Goal: Task Accomplishment & Management: Use online tool/utility

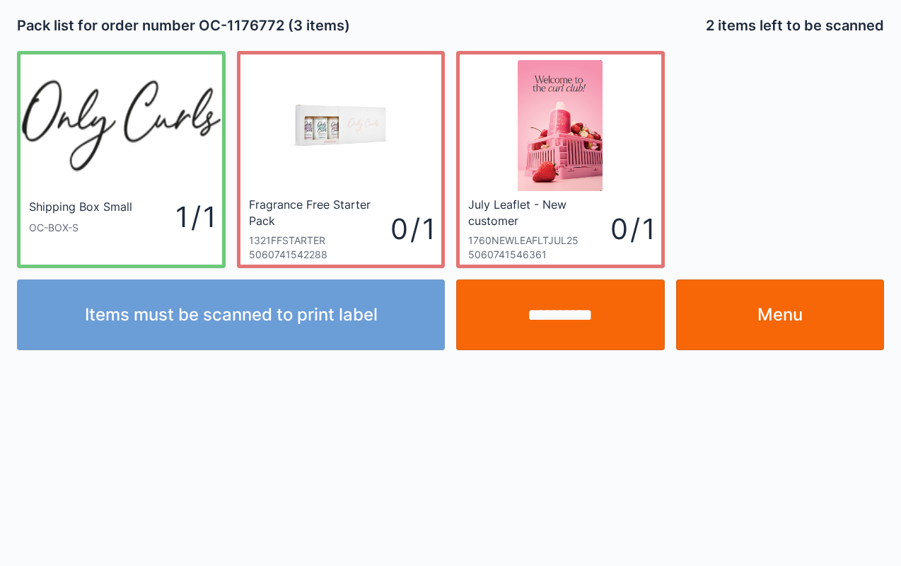
click at [791, 295] on link "Menu" at bounding box center [780, 314] width 209 height 71
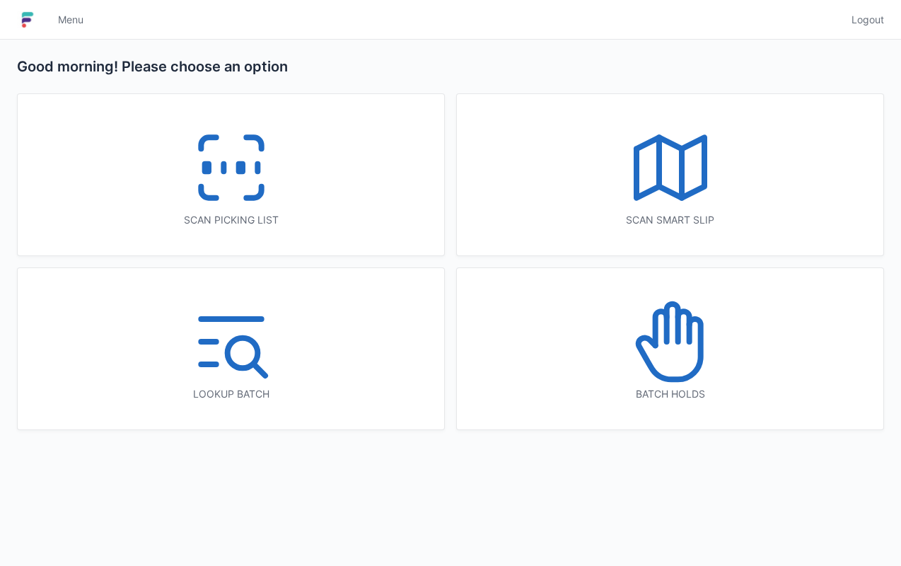
click at [234, 173] on icon at bounding box center [231, 167] width 91 height 91
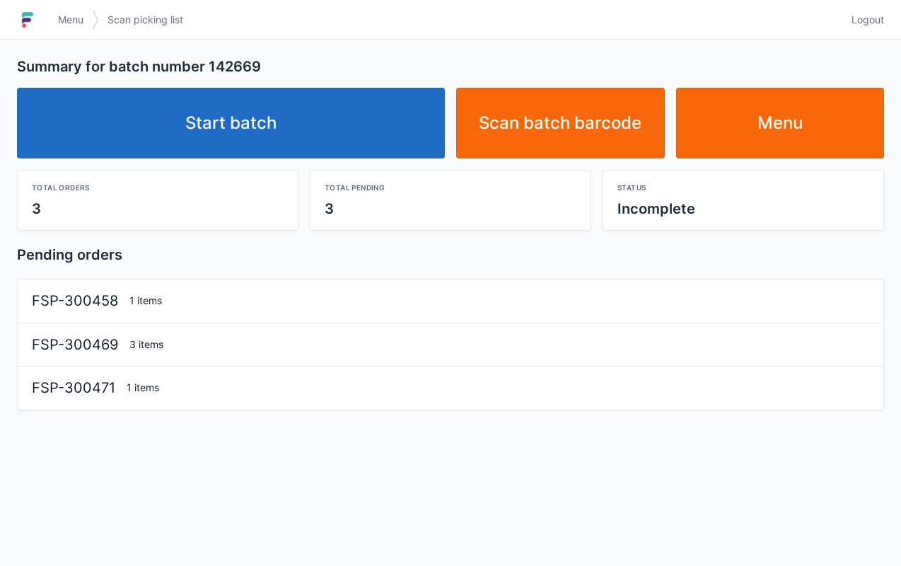
click at [281, 112] on link "Start batch" at bounding box center [231, 123] width 428 height 71
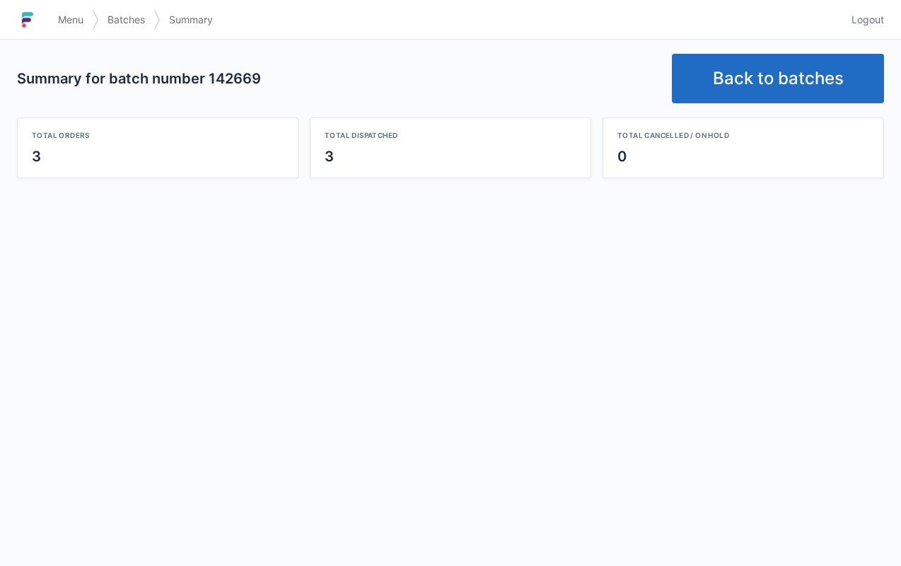
click at [775, 86] on link "Back to batches" at bounding box center [778, 79] width 212 height 50
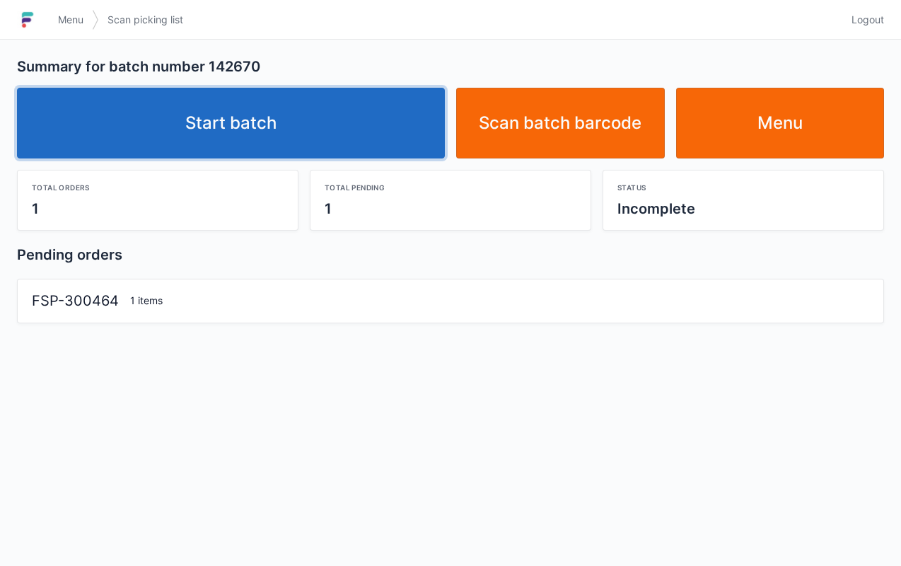
click at [282, 117] on link "Start batch" at bounding box center [231, 123] width 428 height 71
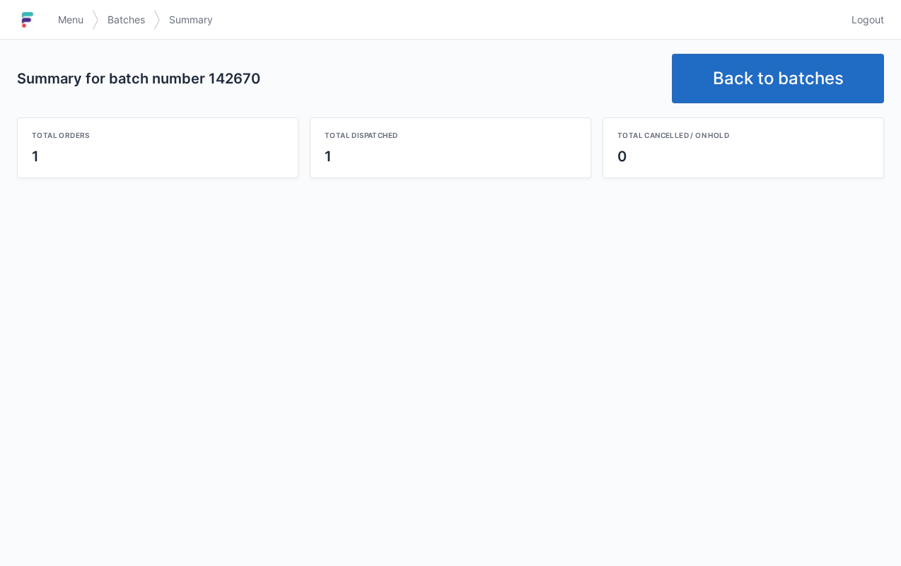
click at [767, 74] on link "Back to batches" at bounding box center [778, 79] width 212 height 50
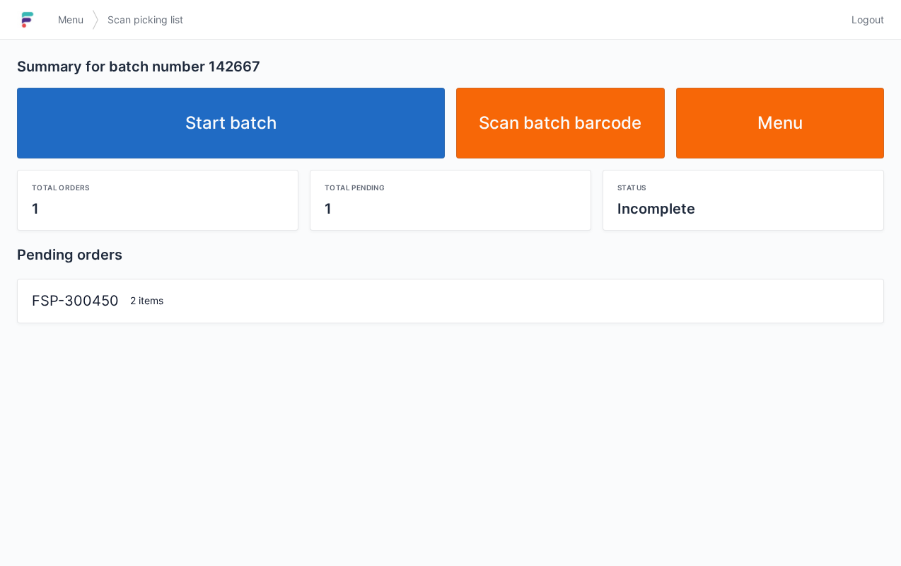
click at [272, 126] on link "Start batch" at bounding box center [231, 123] width 428 height 71
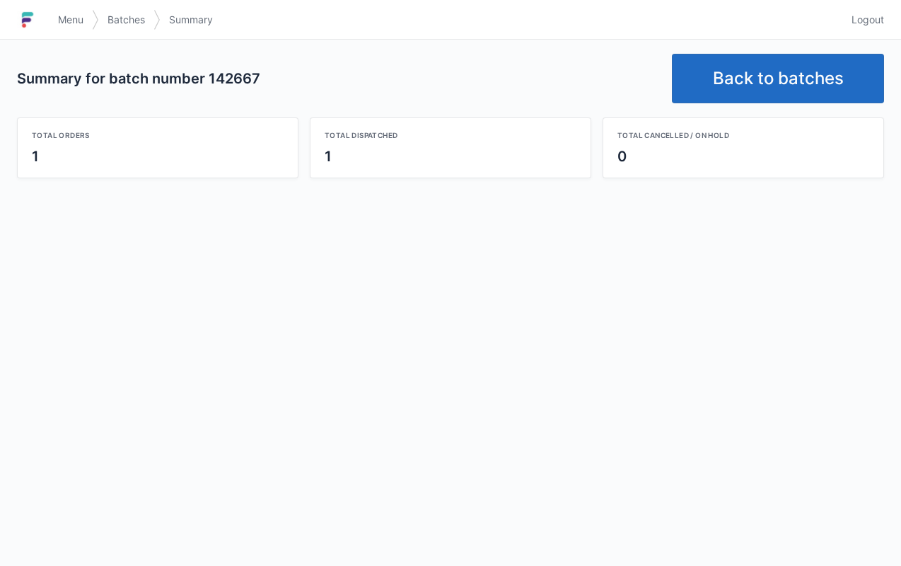
click at [781, 63] on link "Back to batches" at bounding box center [778, 79] width 212 height 50
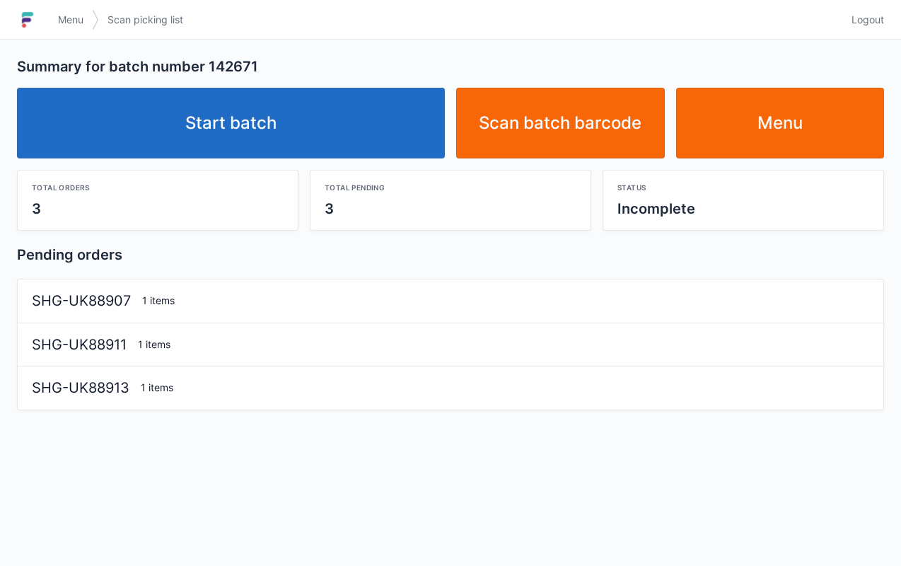
click at [313, 120] on link "Start batch" at bounding box center [231, 123] width 428 height 71
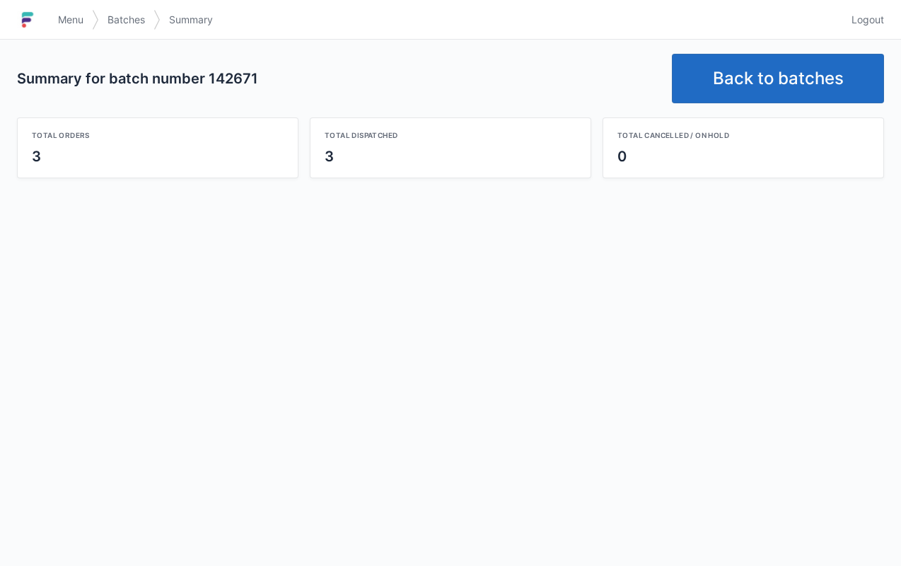
click at [808, 66] on link "Back to batches" at bounding box center [778, 79] width 212 height 50
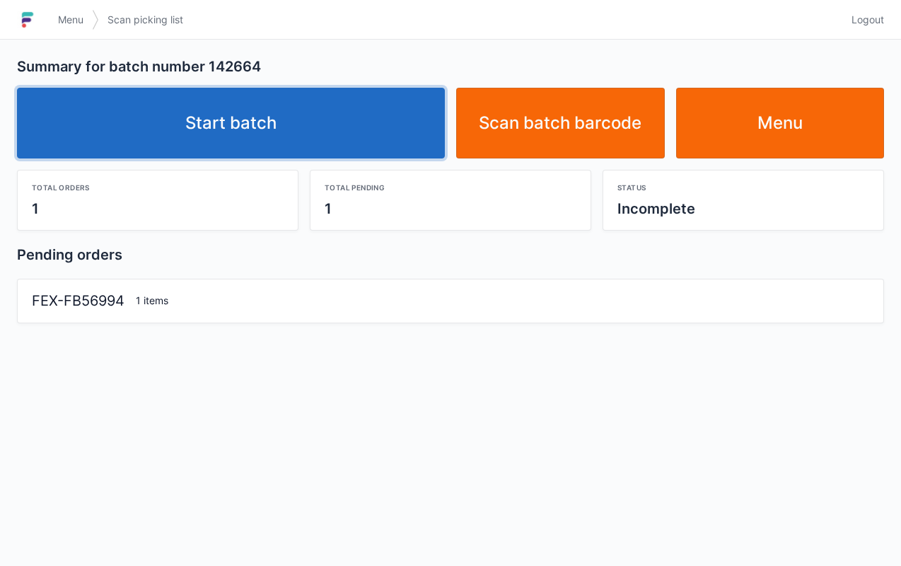
click at [219, 113] on link "Start batch" at bounding box center [231, 123] width 428 height 71
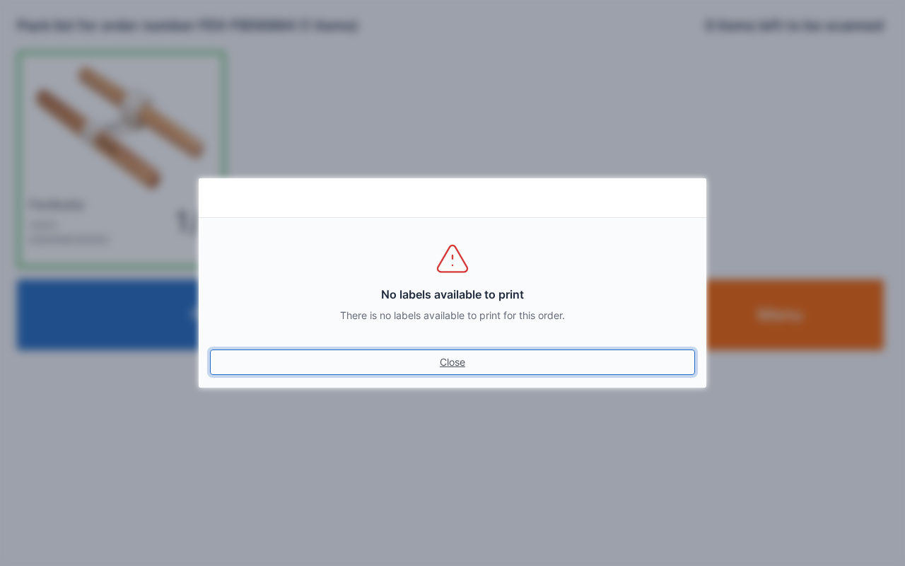
click at [447, 367] on link "Close" at bounding box center [452, 361] width 485 height 25
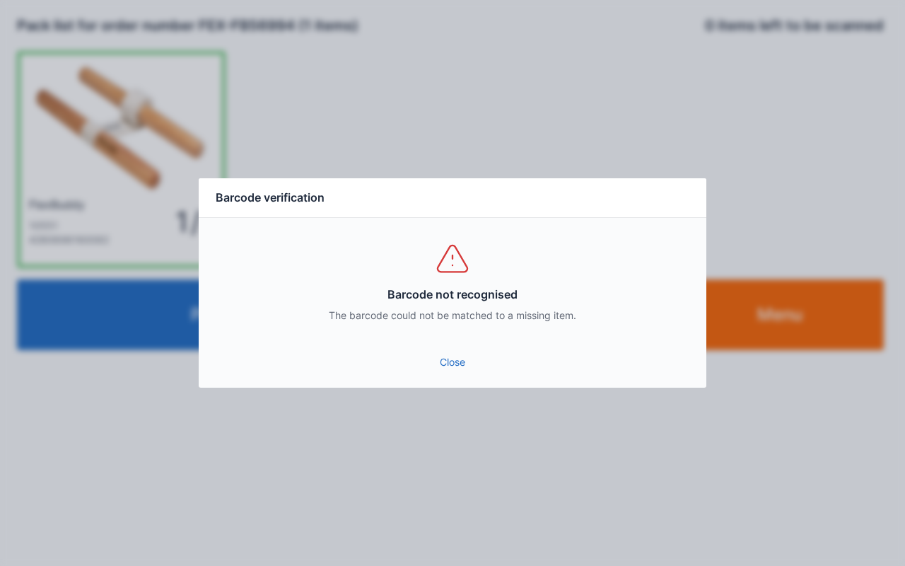
click at [459, 364] on link "Close" at bounding box center [452, 361] width 485 height 25
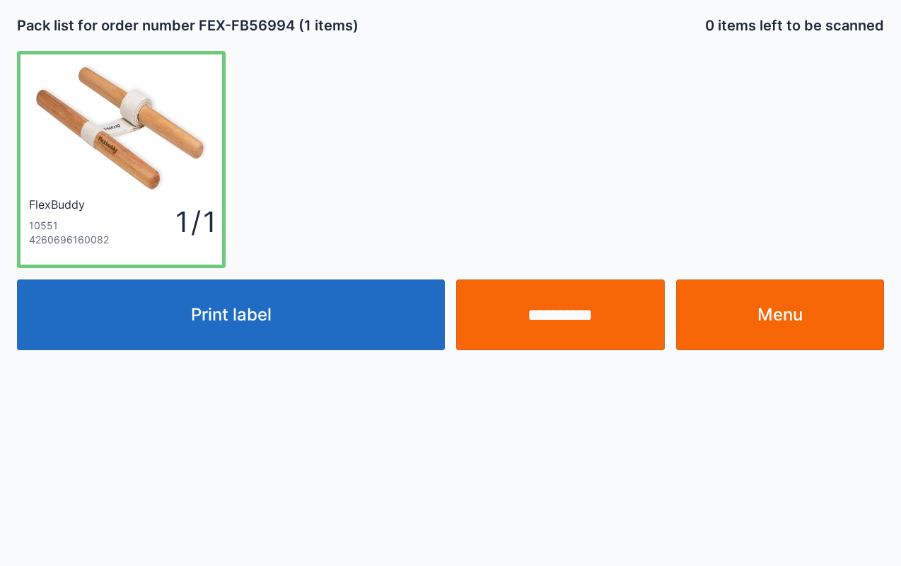
click at [591, 310] on input "**********" at bounding box center [560, 314] width 209 height 71
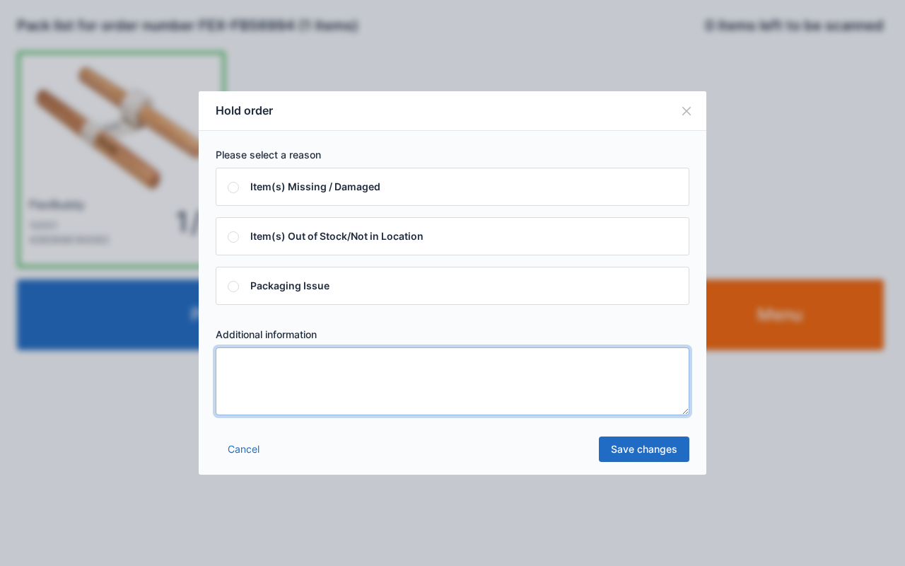
click at [463, 390] on textarea at bounding box center [453, 381] width 474 height 68
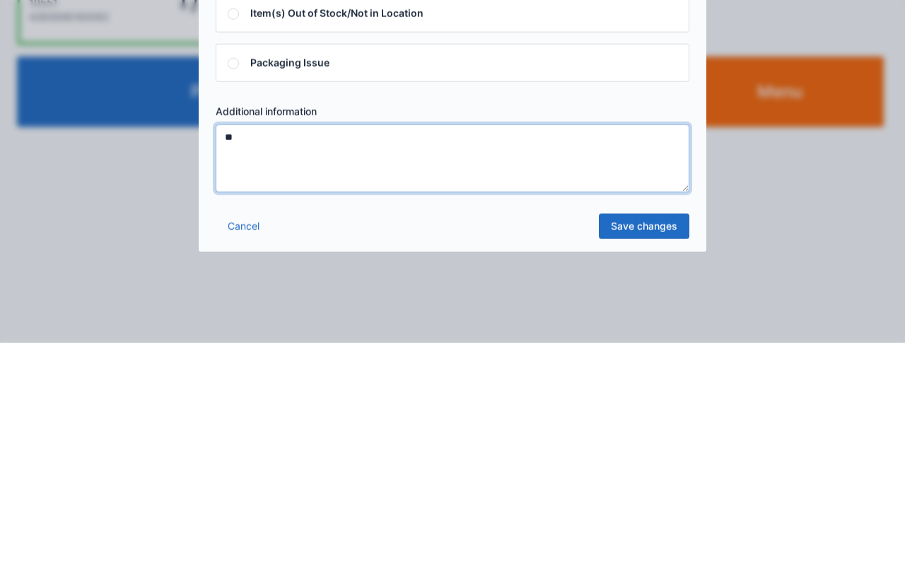
type textarea "**"
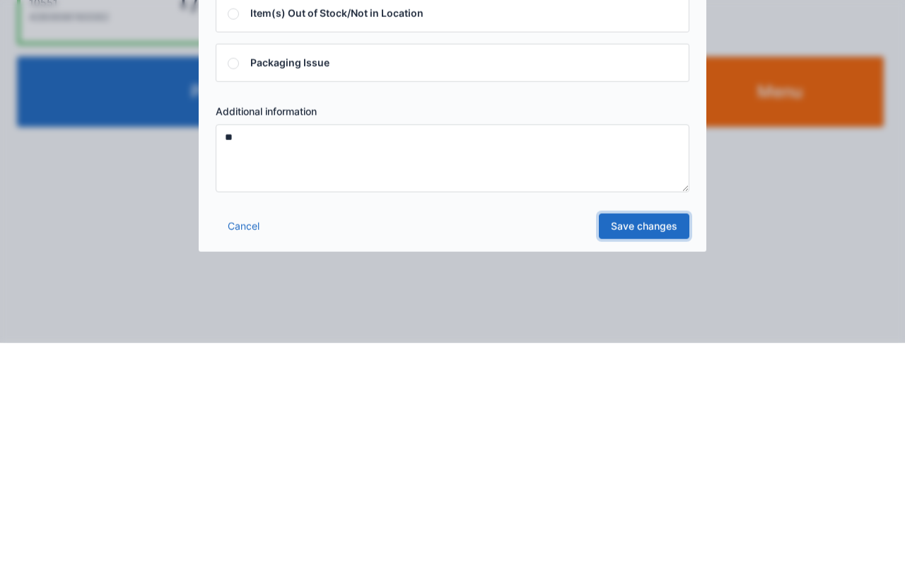
click at [669, 446] on link "Save changes" at bounding box center [644, 448] width 91 height 25
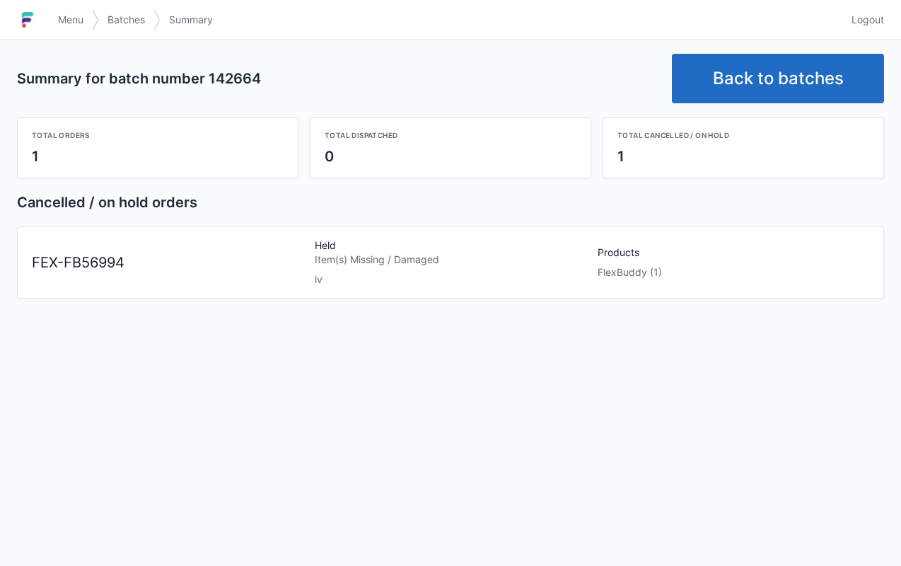
click at [809, 83] on link "Back to batches" at bounding box center [778, 79] width 212 height 50
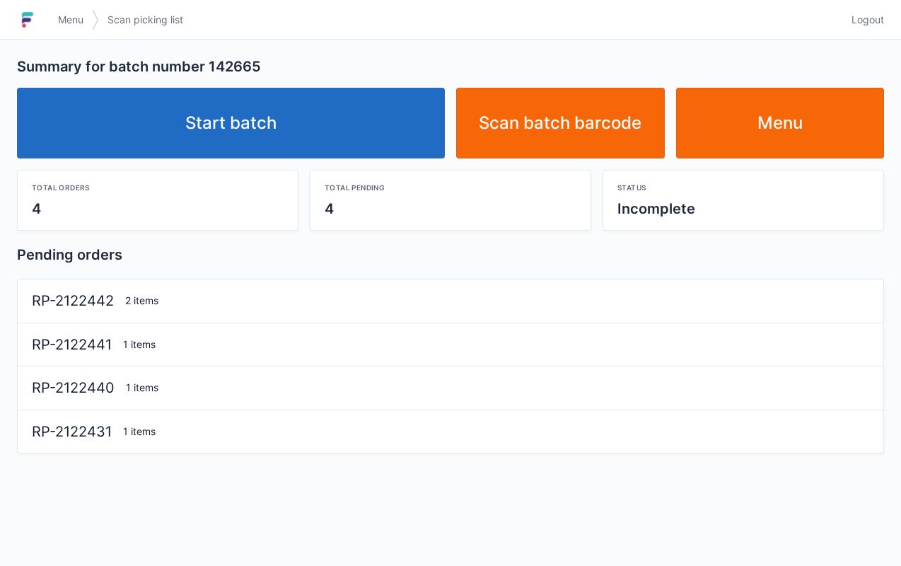
click at [289, 104] on link "Start batch" at bounding box center [231, 123] width 428 height 71
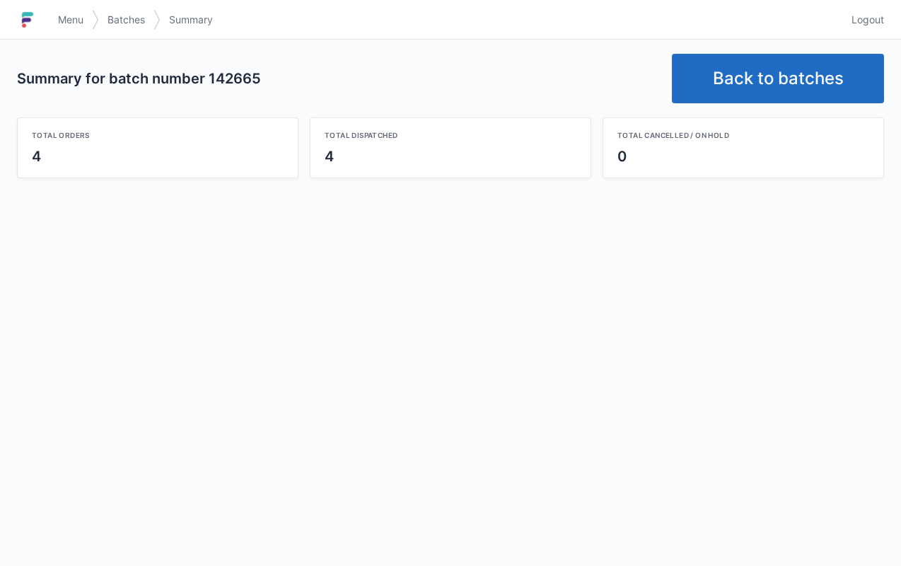
click at [74, 13] on span "Menu" at bounding box center [70, 20] width 25 height 14
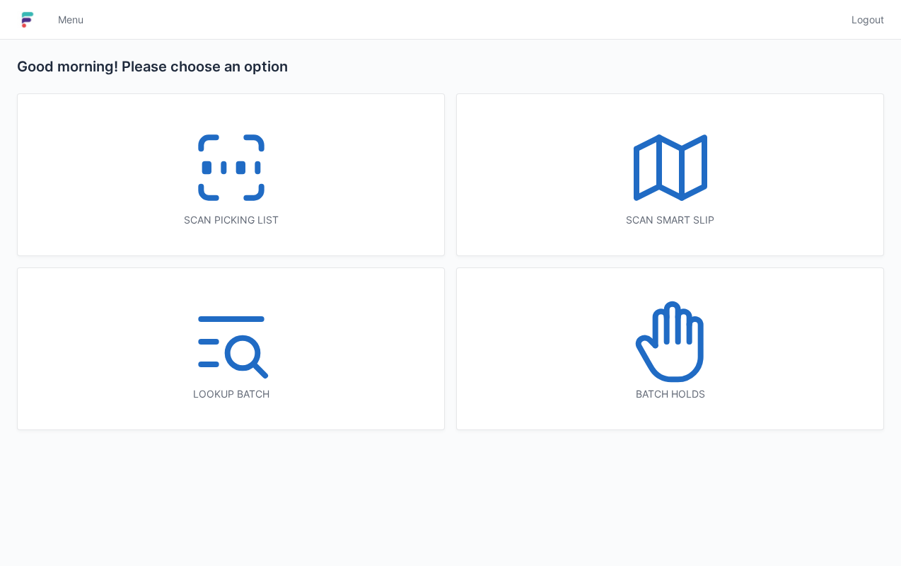
click at [678, 347] on icon at bounding box center [670, 341] width 91 height 91
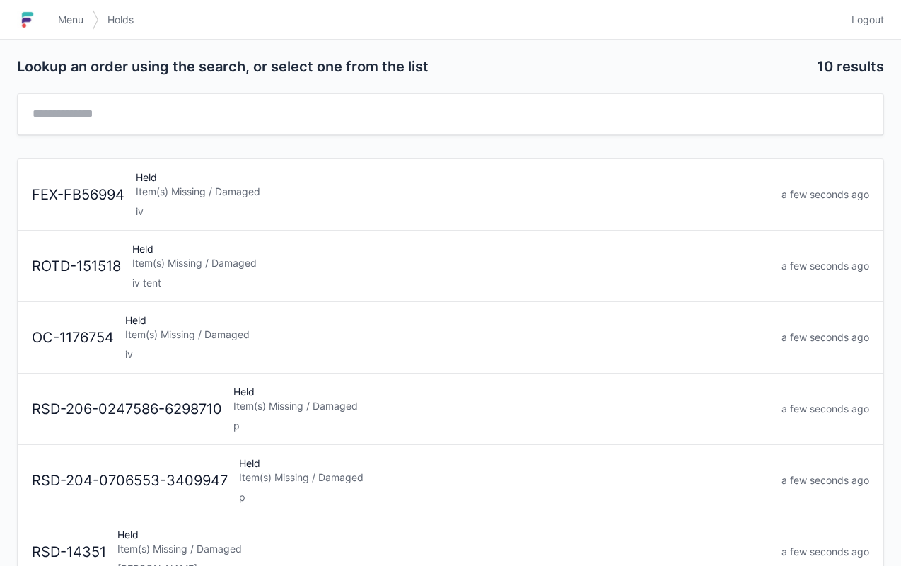
click at [235, 262] on div "Item(s) Missing / Damaged" at bounding box center [451, 263] width 638 height 14
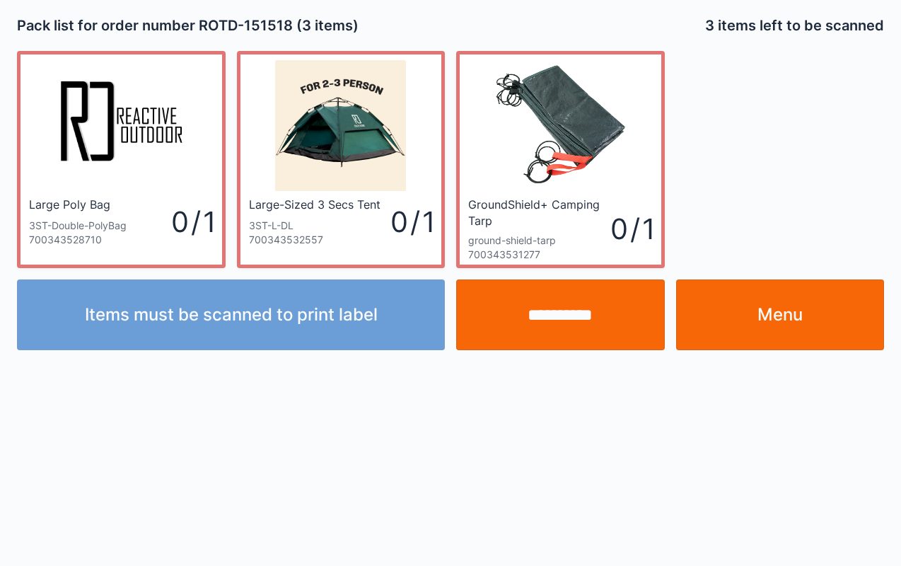
click at [803, 315] on link "Menu" at bounding box center [780, 314] width 209 height 71
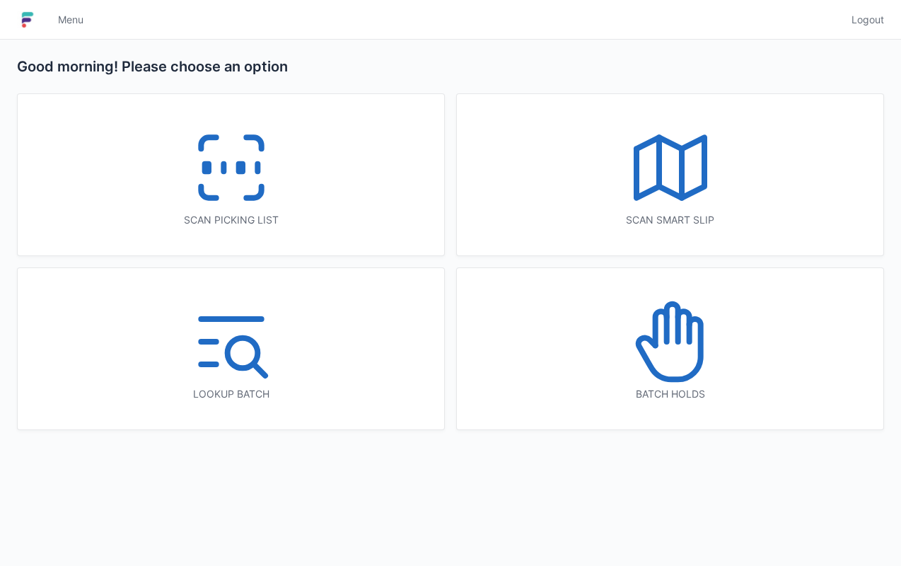
click at [247, 168] on icon at bounding box center [231, 167] width 91 height 91
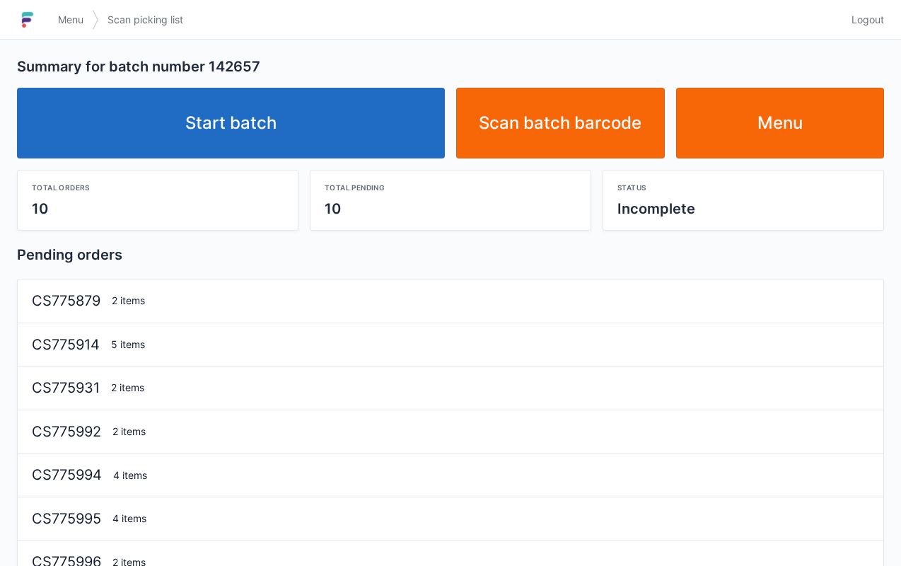
click at [277, 95] on link "Start batch" at bounding box center [231, 123] width 428 height 71
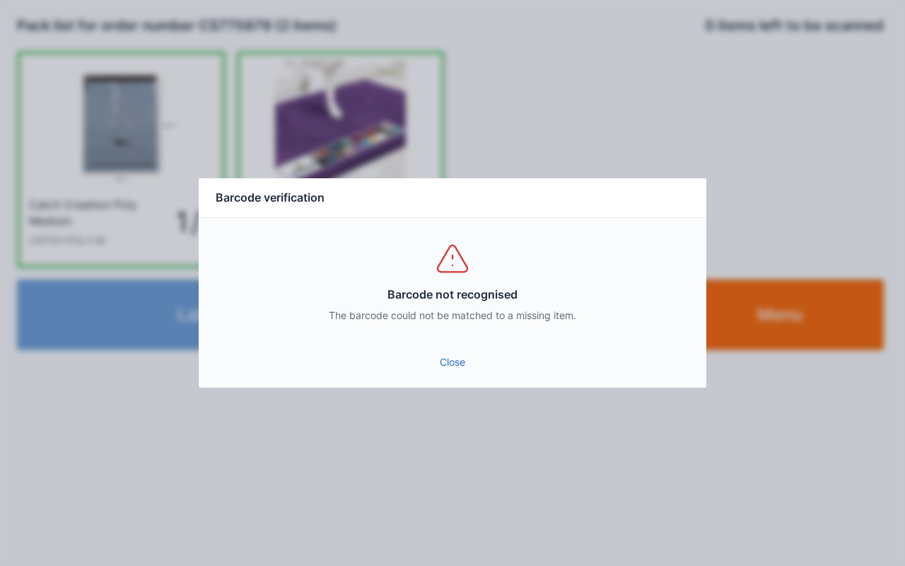
click at [438, 356] on link "Close" at bounding box center [452, 361] width 485 height 25
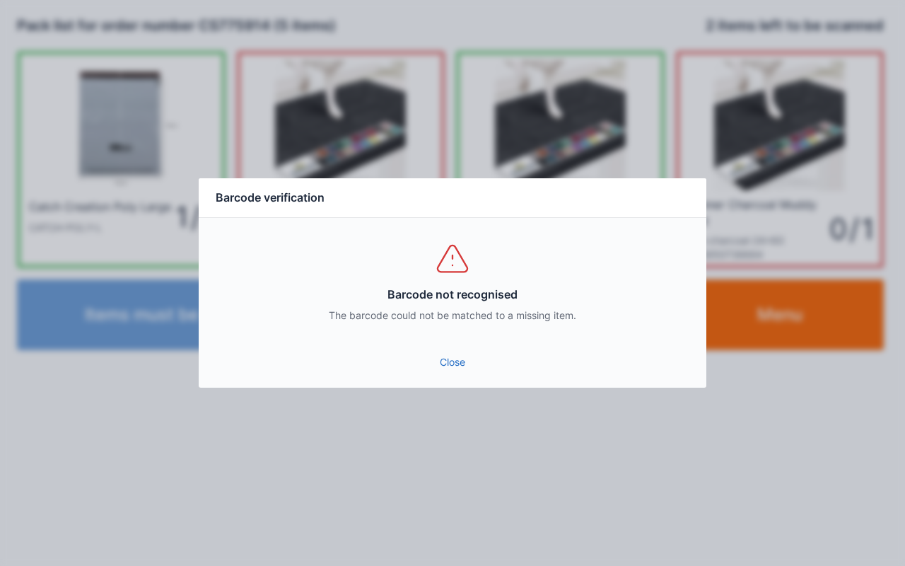
click at [463, 374] on link "Close" at bounding box center [452, 361] width 485 height 25
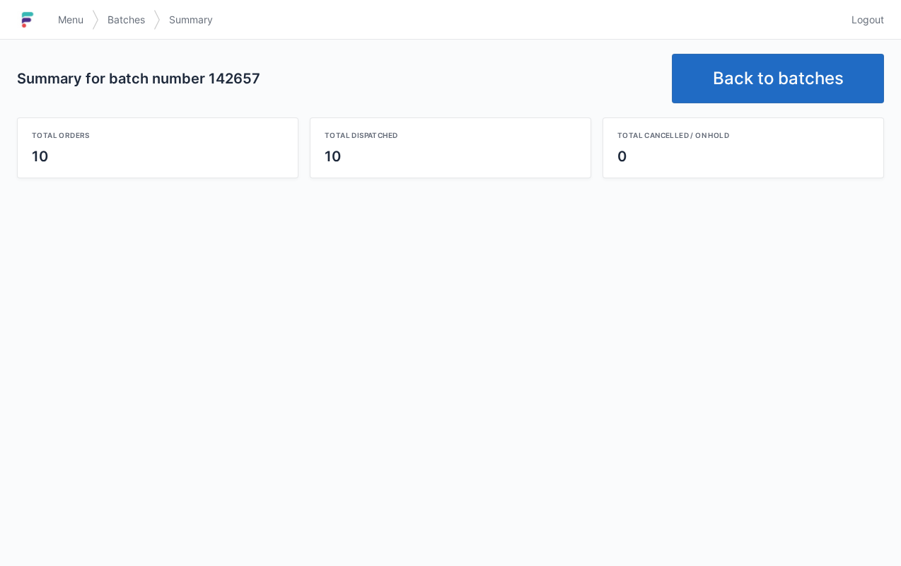
click at [819, 95] on link "Back to batches" at bounding box center [778, 79] width 212 height 50
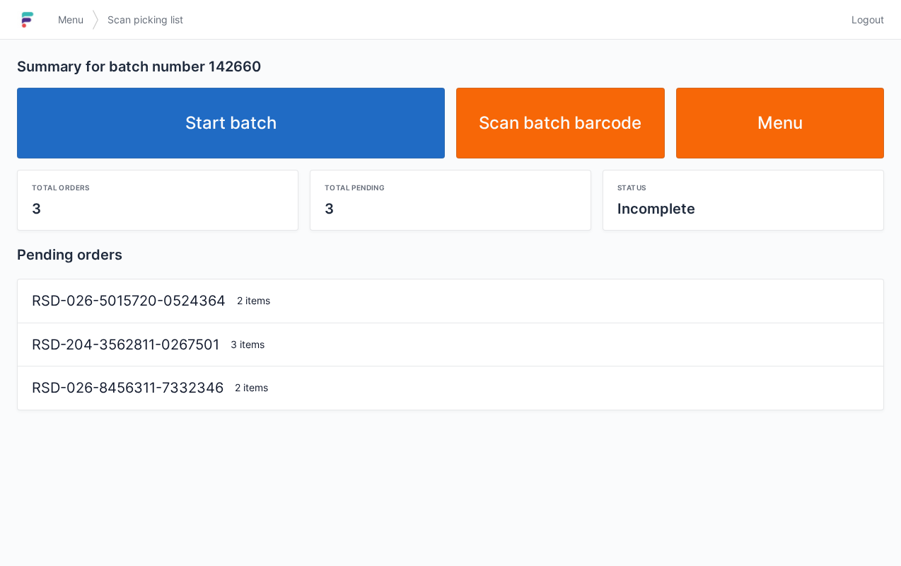
click at [269, 115] on link "Start batch" at bounding box center [231, 123] width 428 height 71
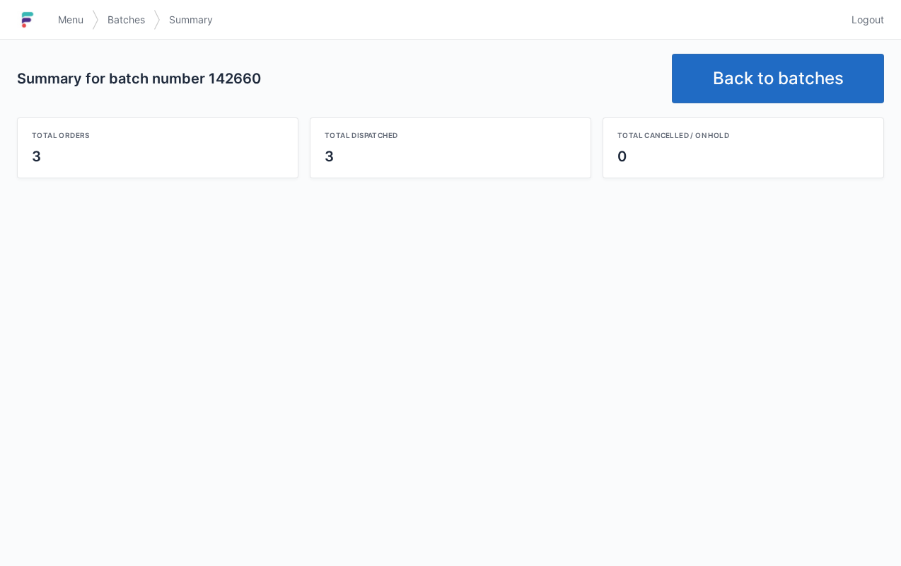
click at [791, 93] on link "Back to batches" at bounding box center [778, 79] width 212 height 50
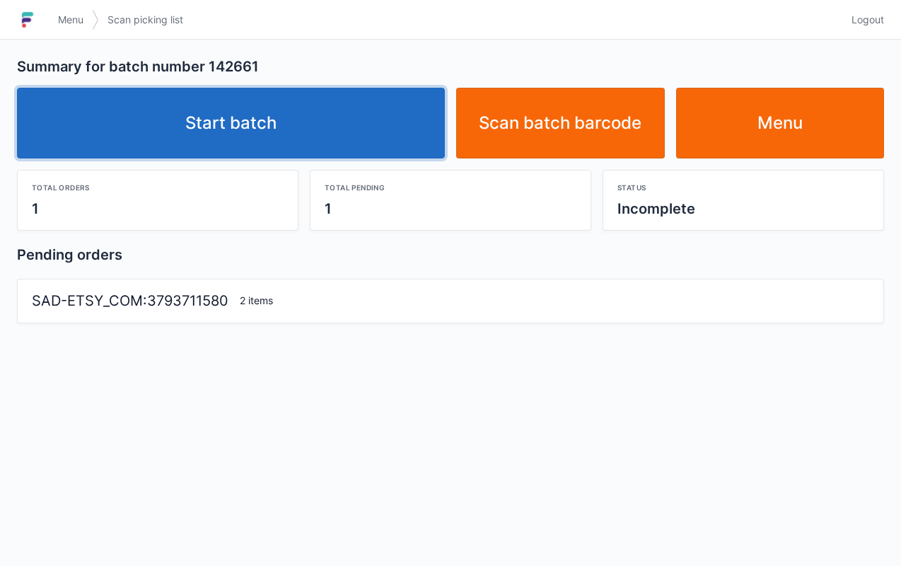
click at [236, 133] on link "Start batch" at bounding box center [231, 123] width 428 height 71
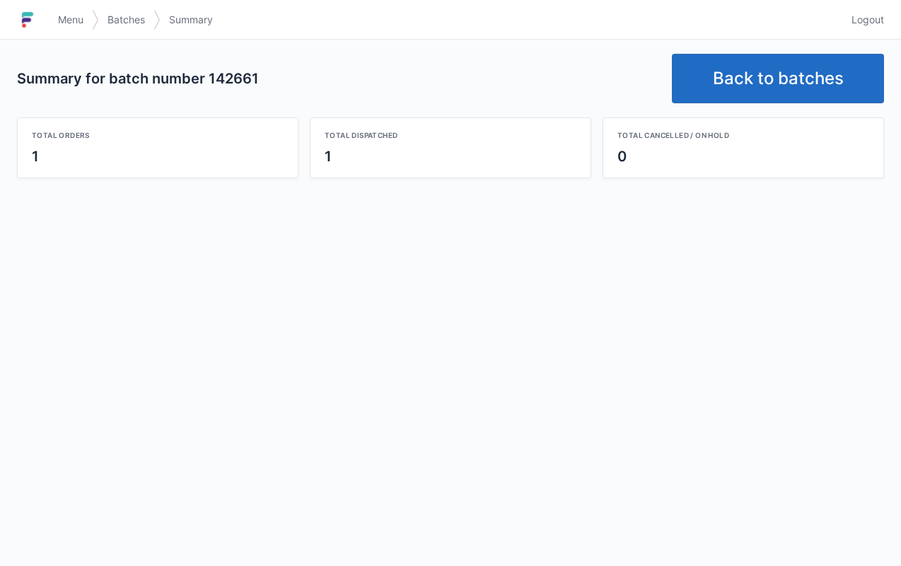
click at [816, 83] on link "Back to batches" at bounding box center [778, 79] width 212 height 50
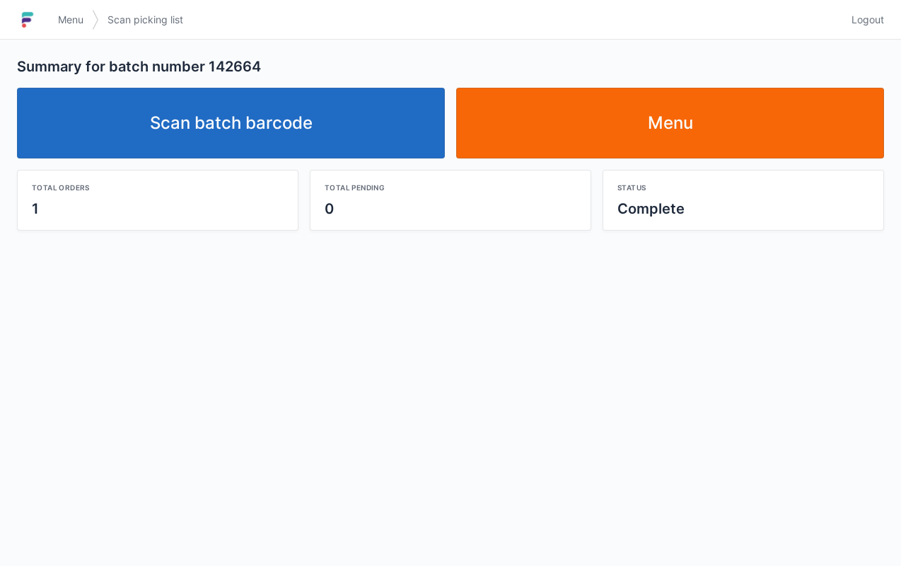
click at [273, 118] on link "Scan batch barcode" at bounding box center [231, 123] width 428 height 71
click at [471, 279] on div "Summary for batch number 142664 Scan batch barcode Menu Total orders 1 Total pe…" at bounding box center [450, 303] width 901 height 526
click at [622, 287] on div "Summary for batch number 142664 Scan batch barcode Menu Total orders 1 Total pe…" at bounding box center [450, 303] width 901 height 526
click at [692, 115] on link "Menu" at bounding box center [670, 123] width 428 height 71
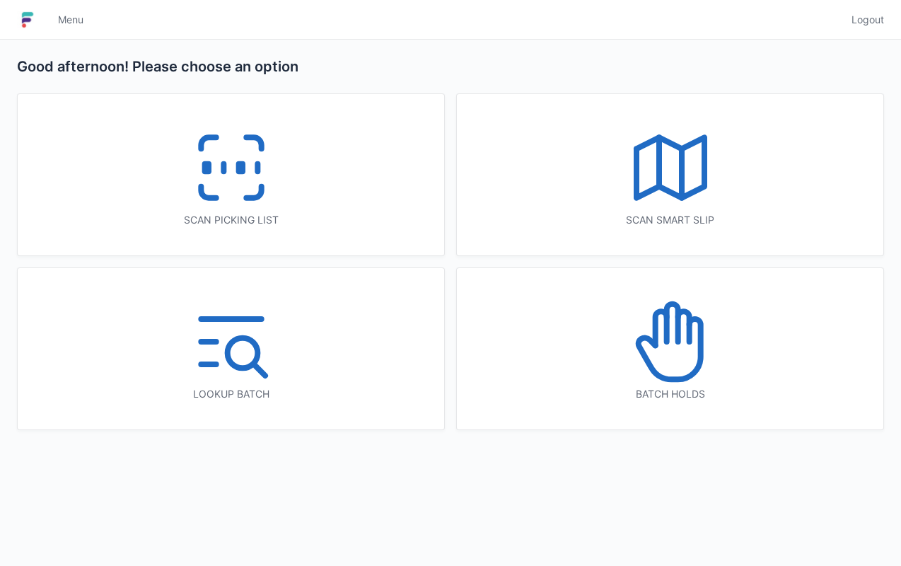
click at [233, 192] on icon at bounding box center [231, 167] width 91 height 91
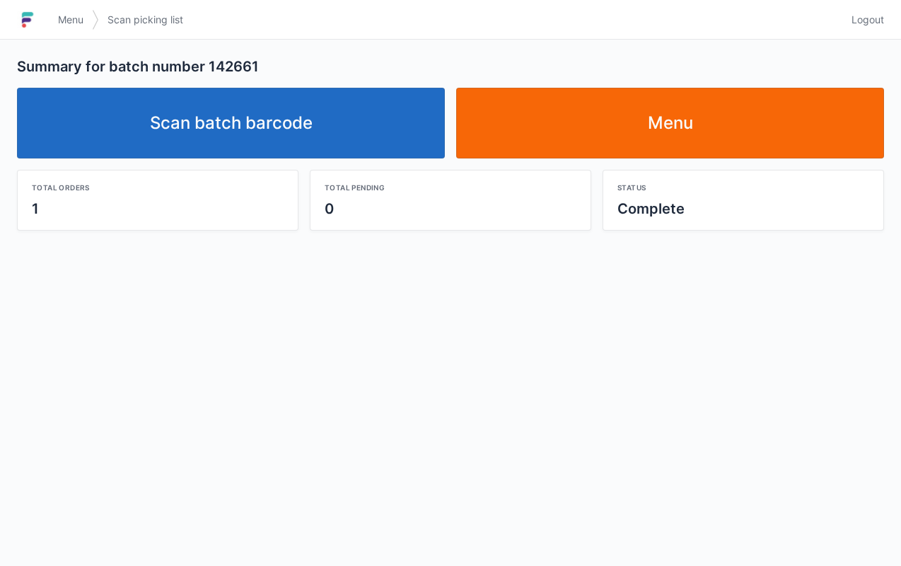
click at [679, 106] on link "Menu" at bounding box center [670, 123] width 428 height 71
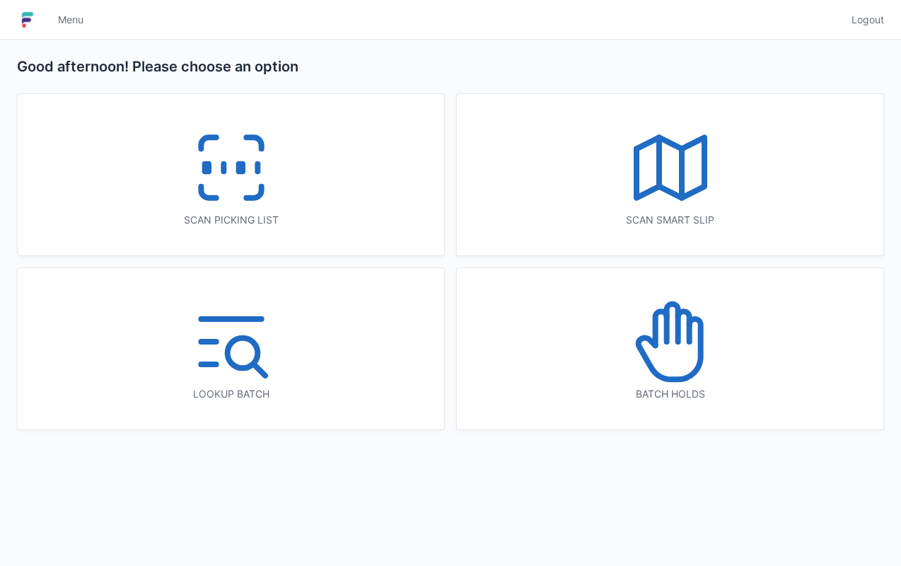
click at [233, 197] on icon at bounding box center [231, 167] width 91 height 91
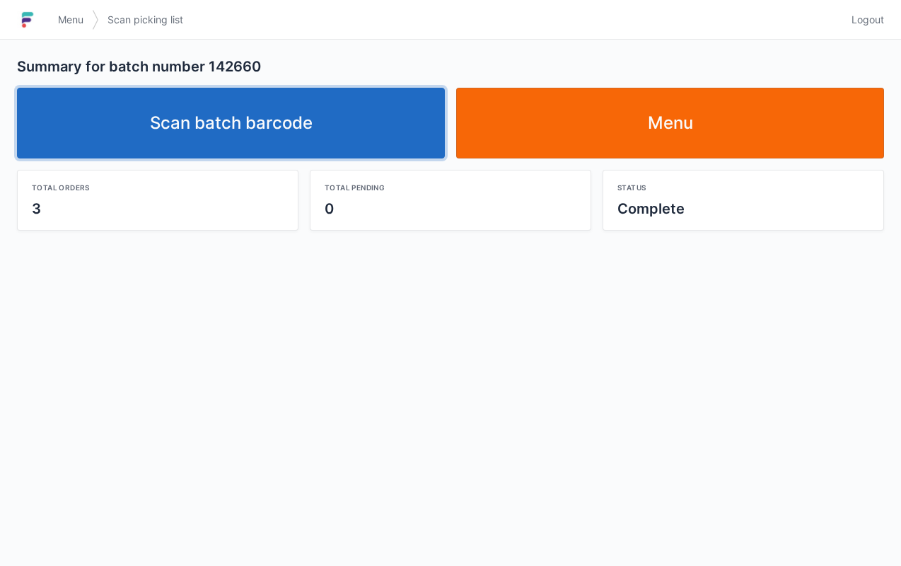
click at [288, 126] on link "Scan batch barcode" at bounding box center [231, 123] width 428 height 71
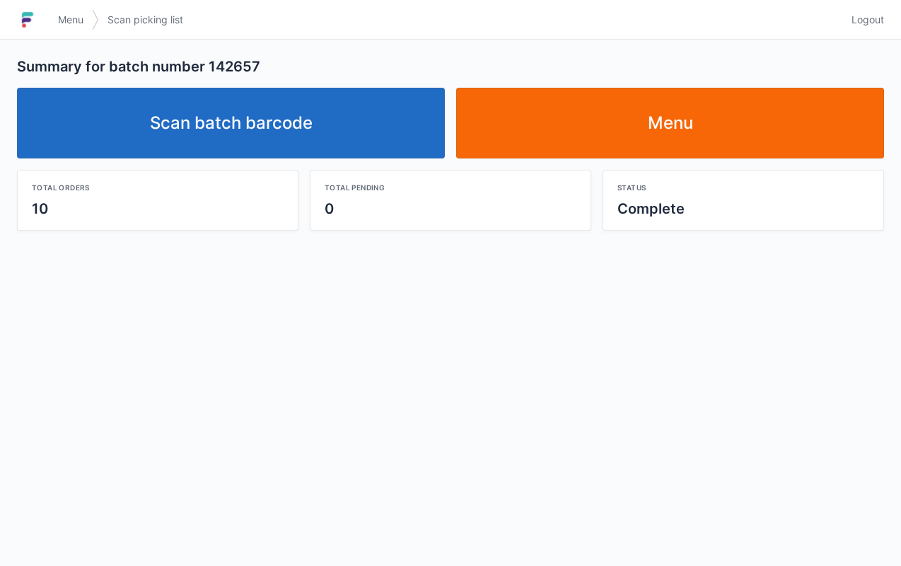
click at [291, 108] on link "Scan batch barcode" at bounding box center [231, 123] width 428 height 71
click at [275, 117] on link "Scan batch barcode" at bounding box center [231, 123] width 428 height 71
click at [222, 124] on link "Scan batch barcode" at bounding box center [231, 123] width 428 height 71
click at [243, 100] on link "Scan batch barcode" at bounding box center [231, 123] width 428 height 71
click at [306, 122] on link "Scan batch barcode" at bounding box center [231, 123] width 428 height 71
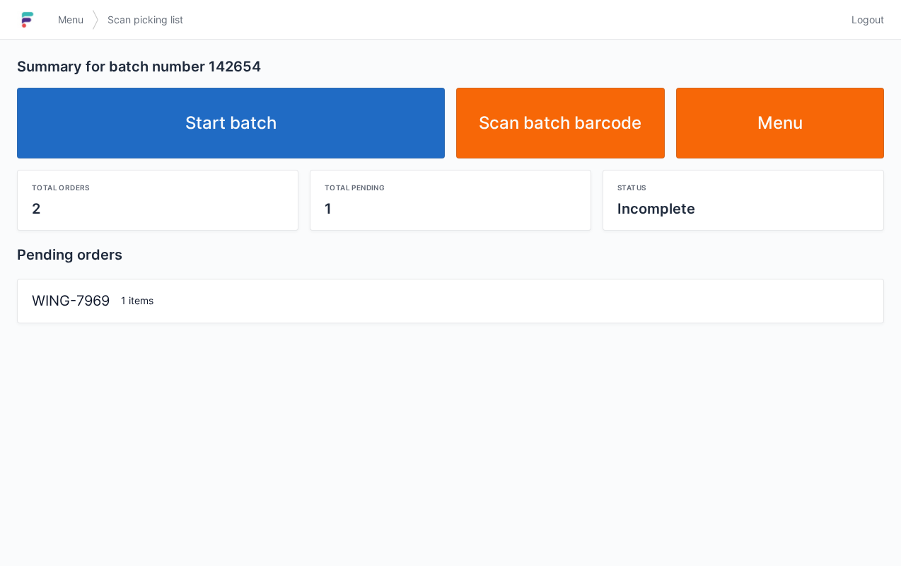
click at [279, 120] on link "Start batch" at bounding box center [231, 123] width 428 height 71
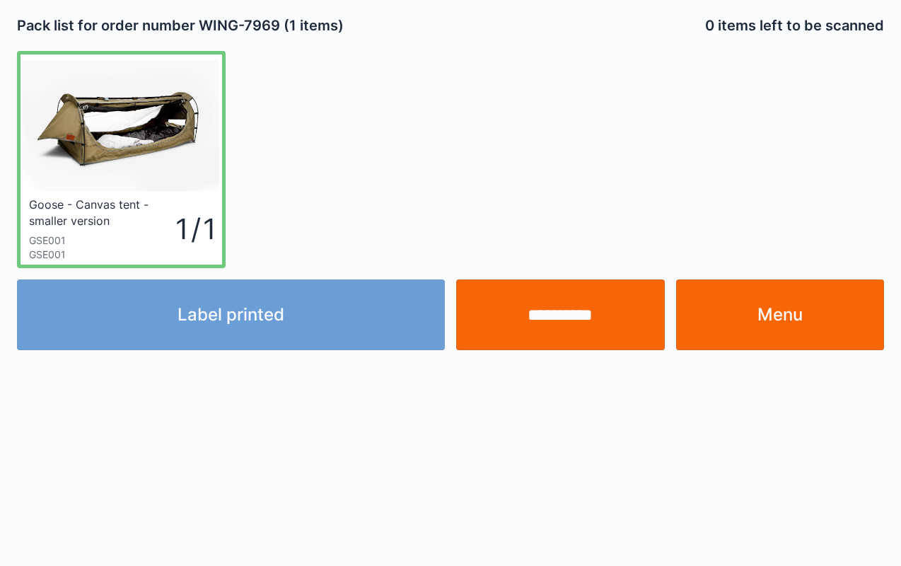
click at [547, 308] on input "**********" at bounding box center [560, 314] width 209 height 71
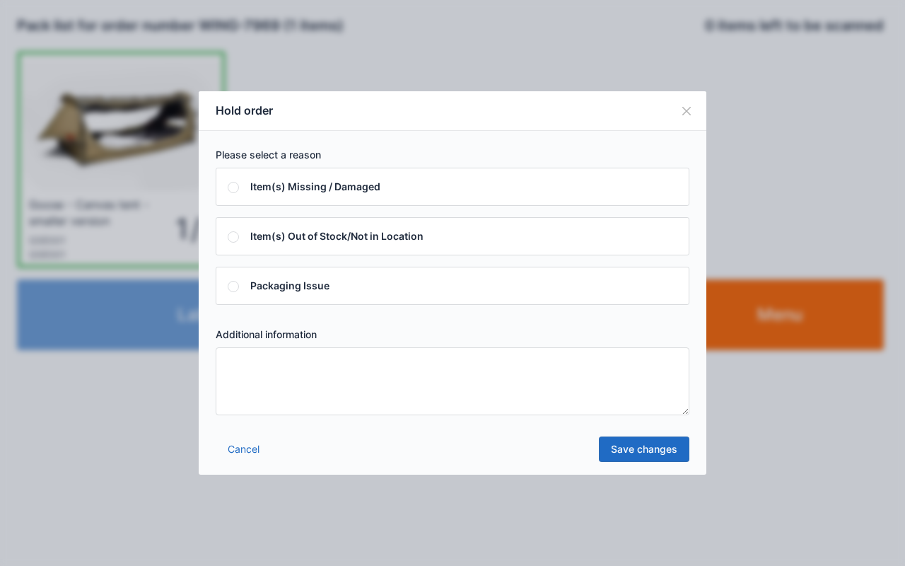
click at [545, 357] on textarea at bounding box center [453, 381] width 474 height 68
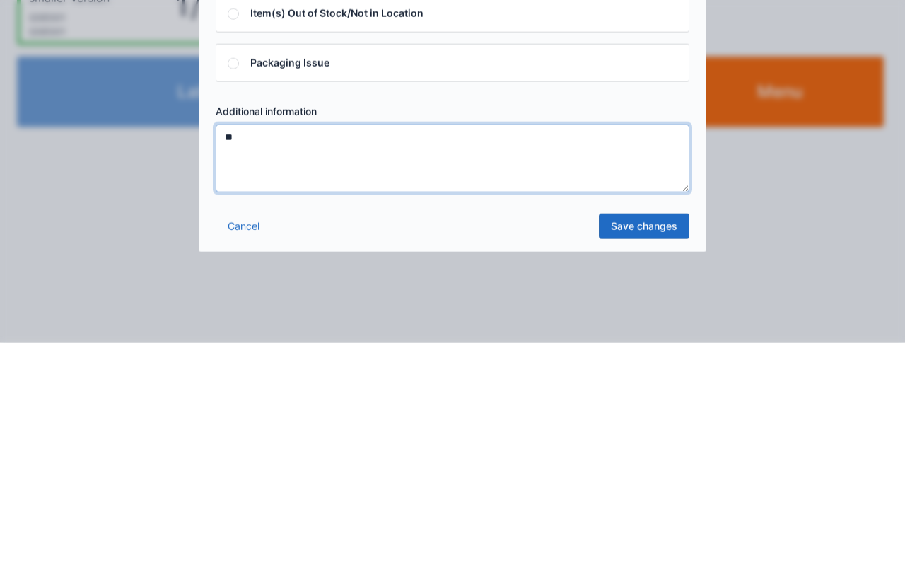
type textarea "**"
click at [639, 443] on link "Save changes" at bounding box center [644, 448] width 91 height 25
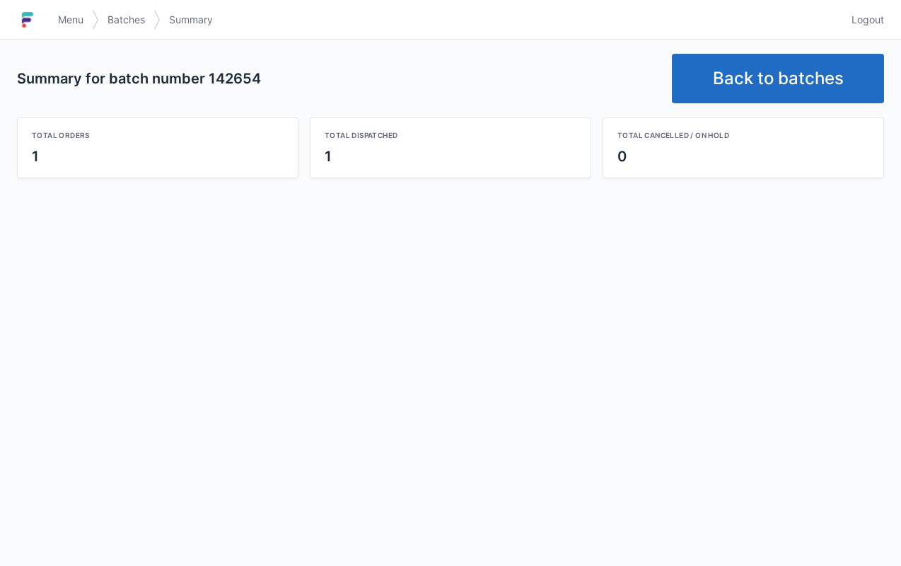
click at [806, 70] on link "Back to batches" at bounding box center [778, 79] width 212 height 50
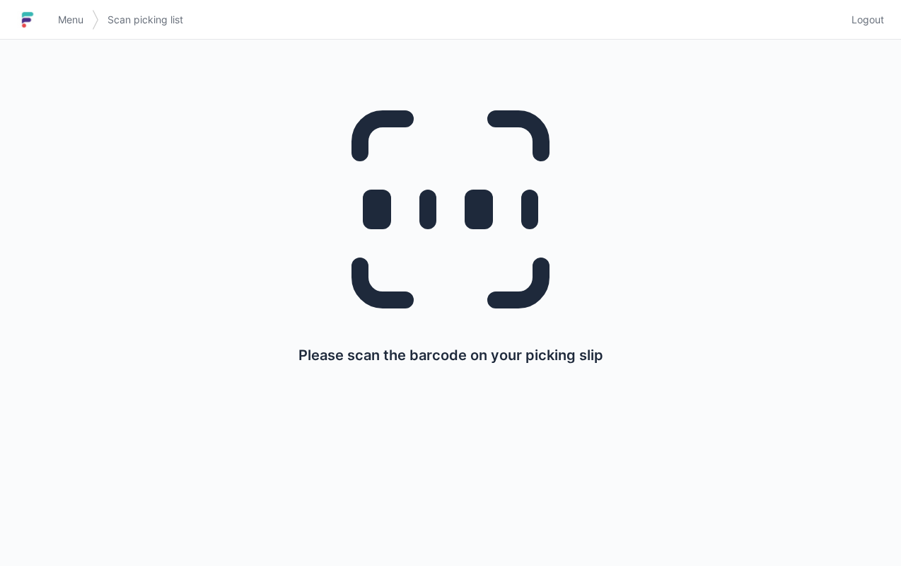
click at [61, 25] on span "Menu" at bounding box center [70, 20] width 25 height 14
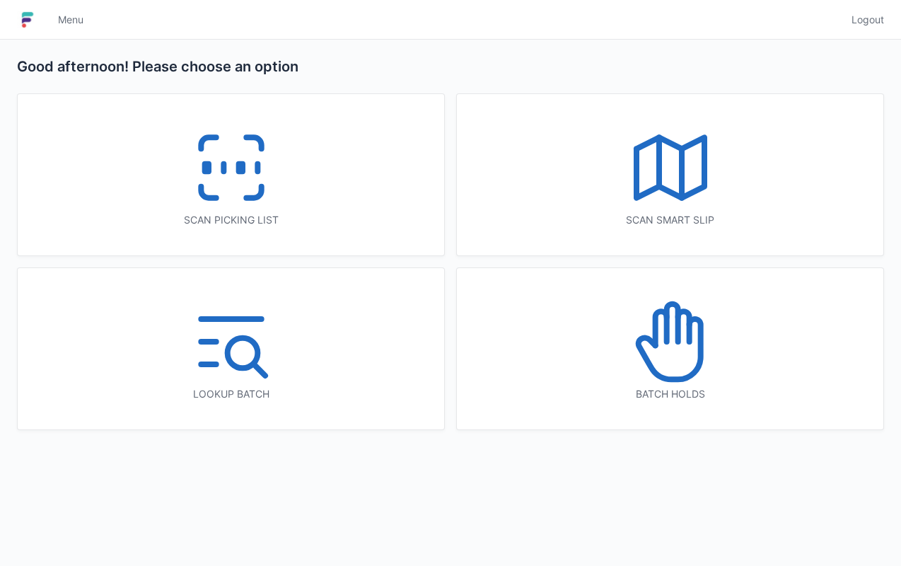
click at [682, 351] on icon at bounding box center [670, 341] width 91 height 91
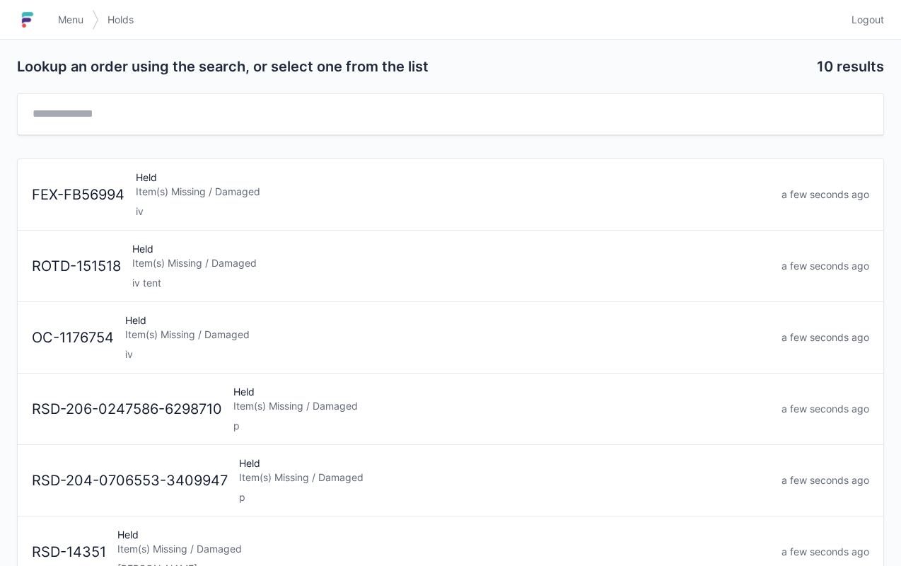
click at [235, 325] on div "Held Item(s) Missing / Damaged iv" at bounding box center [448, 337] width 656 height 48
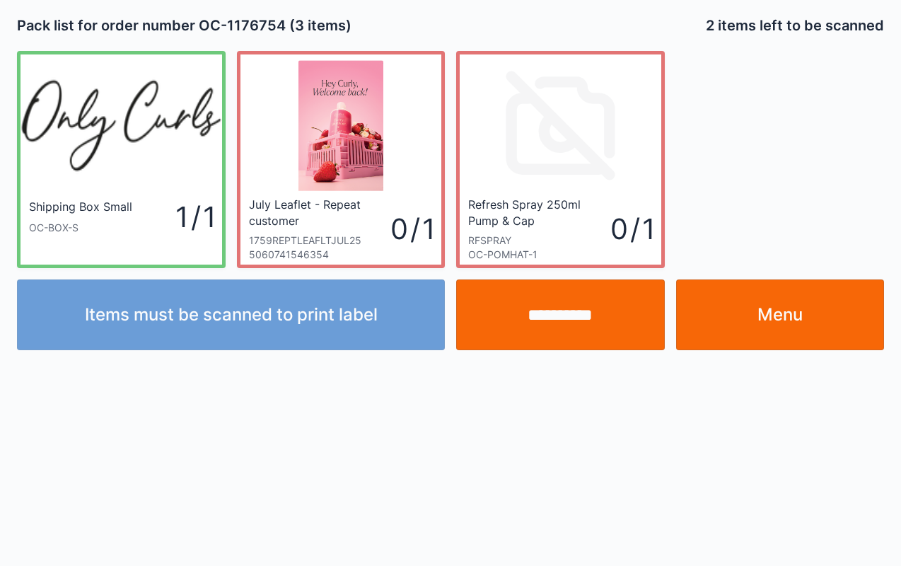
click at [785, 306] on link "Menu" at bounding box center [780, 314] width 209 height 71
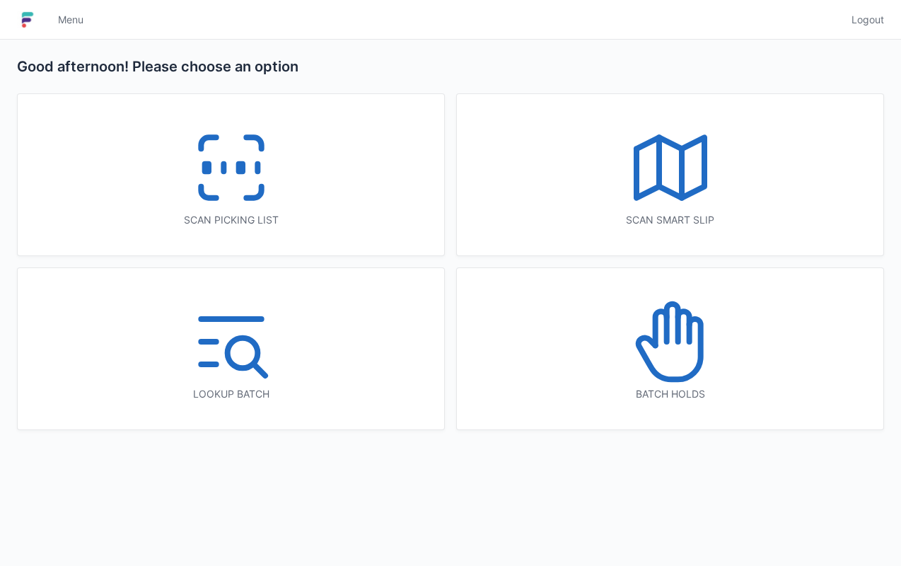
click at [670, 344] on icon at bounding box center [670, 341] width 91 height 91
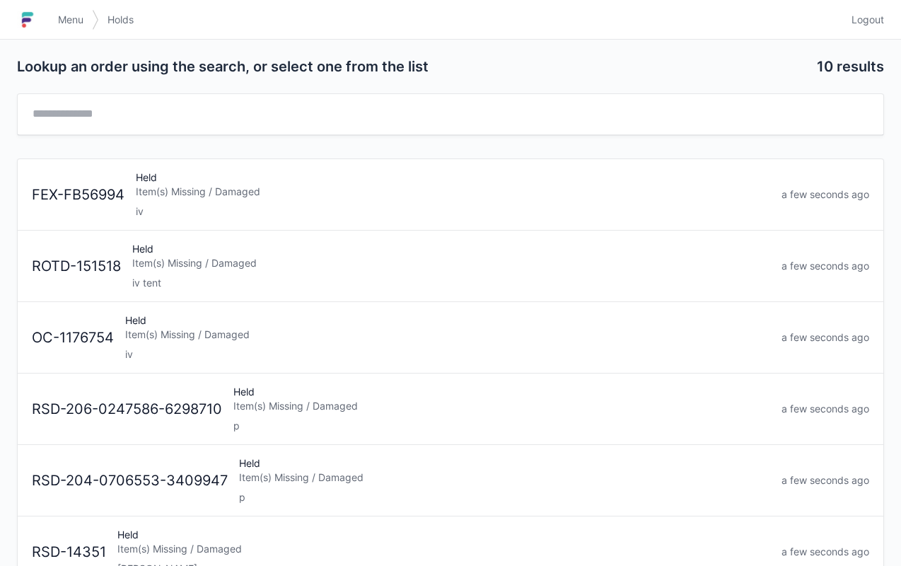
click at [78, 10] on link "Menu" at bounding box center [71, 19] width 42 height 25
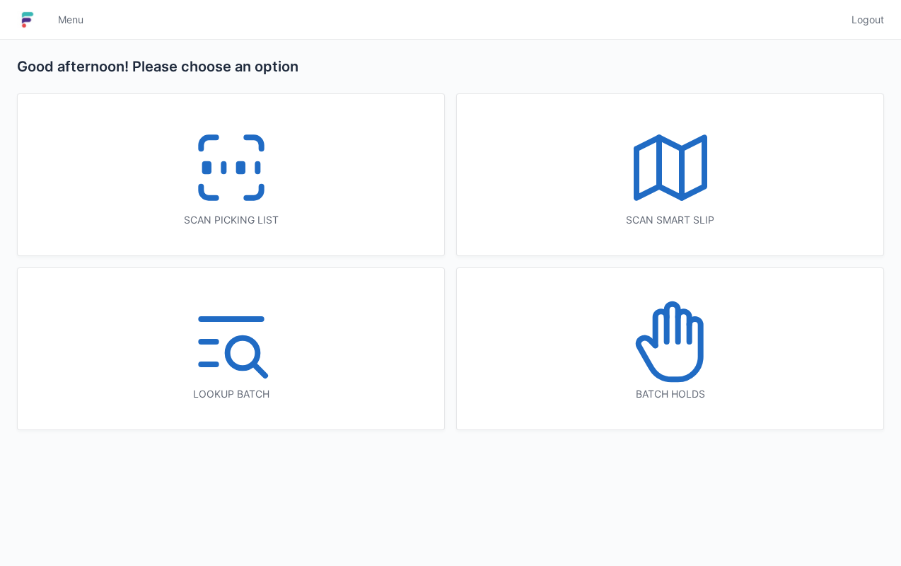
click at [228, 167] on icon at bounding box center [231, 167] width 91 height 91
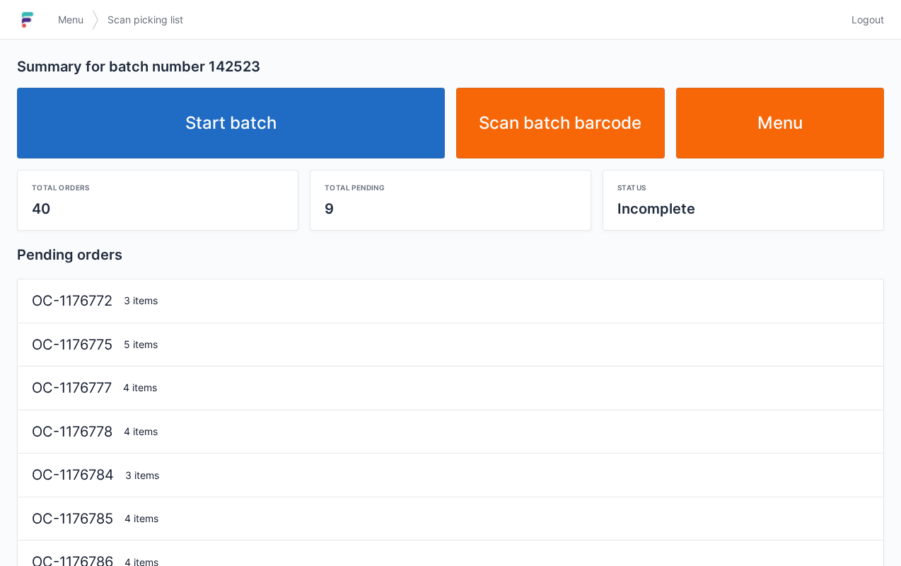
click at [281, 117] on link "Start batch" at bounding box center [231, 123] width 428 height 71
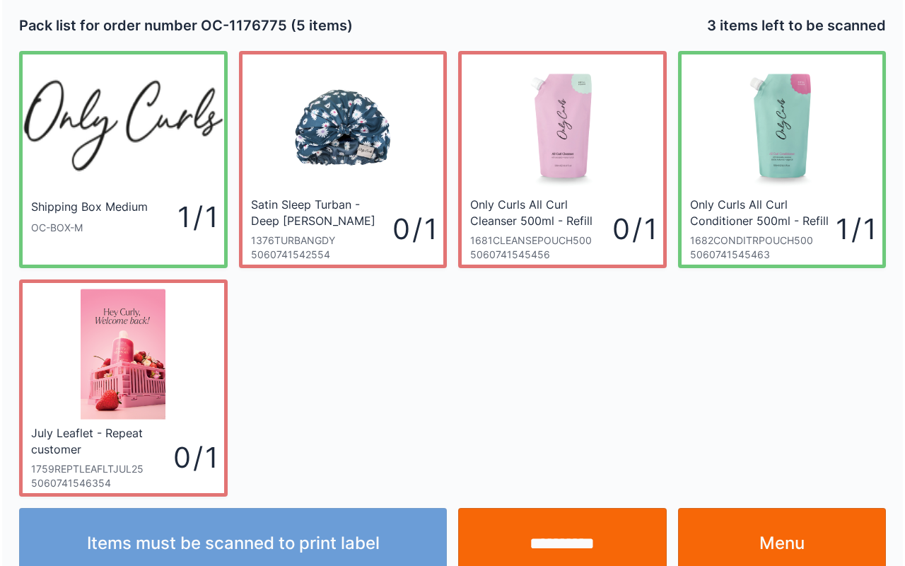
scroll to position [25, 0]
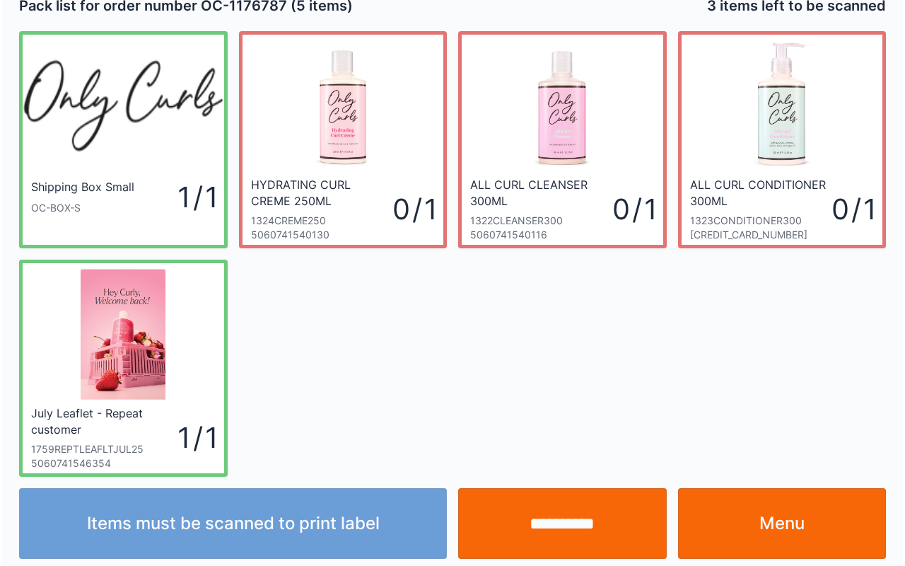
scroll to position [25, 0]
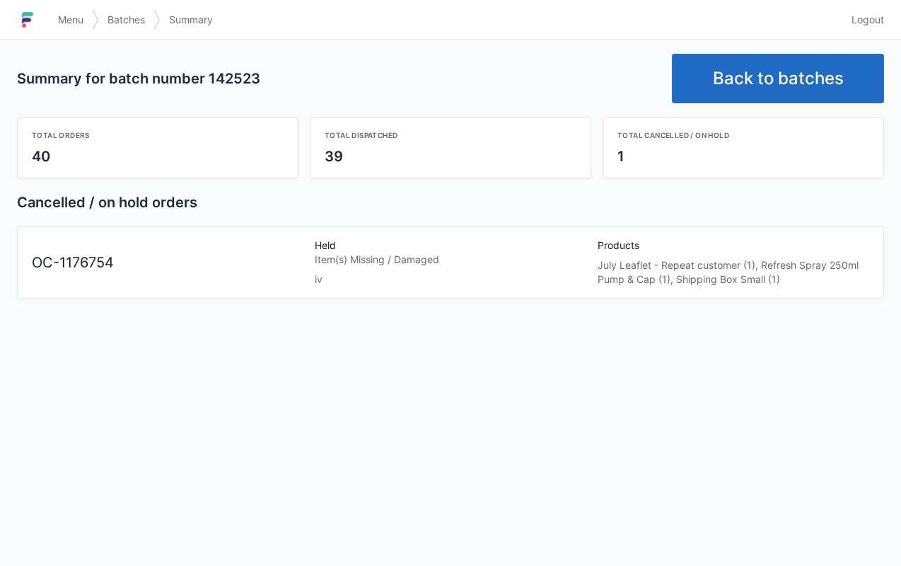
click at [79, 29] on link "Menu" at bounding box center [71, 19] width 42 height 25
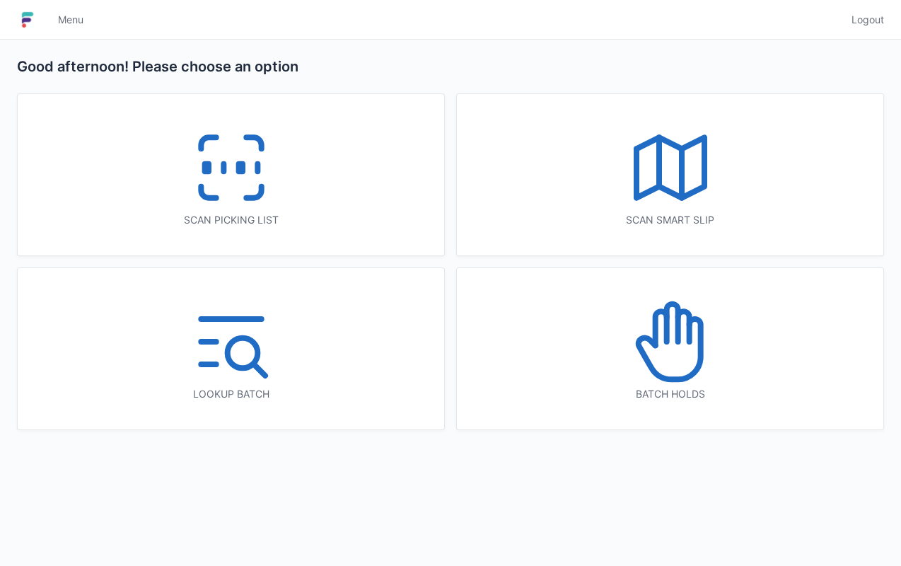
click at [685, 362] on icon at bounding box center [670, 341] width 91 height 91
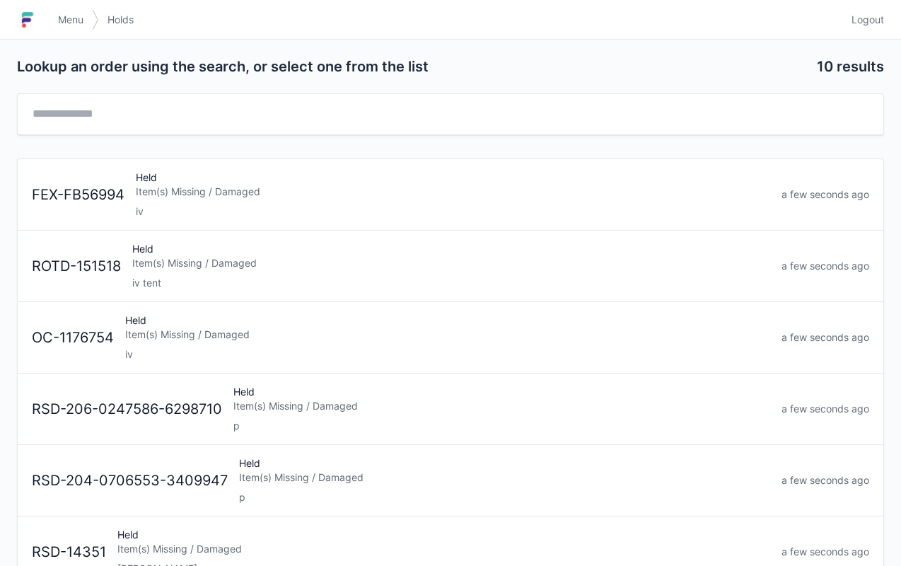
click at [197, 328] on div "Item(s) Missing / Damaged" at bounding box center [447, 334] width 645 height 14
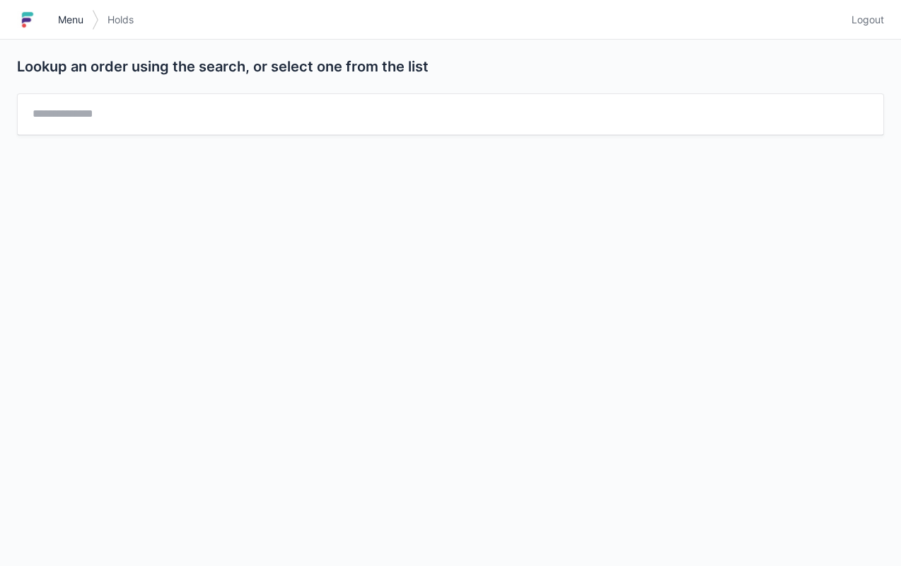
click at [62, 26] on span "Menu" at bounding box center [70, 20] width 25 height 14
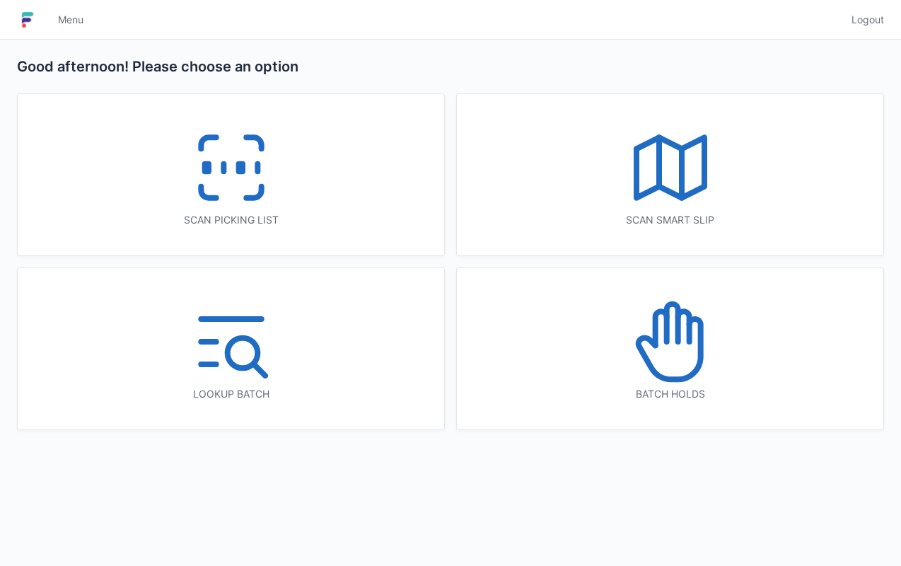
click at [228, 168] on icon at bounding box center [231, 167] width 91 height 91
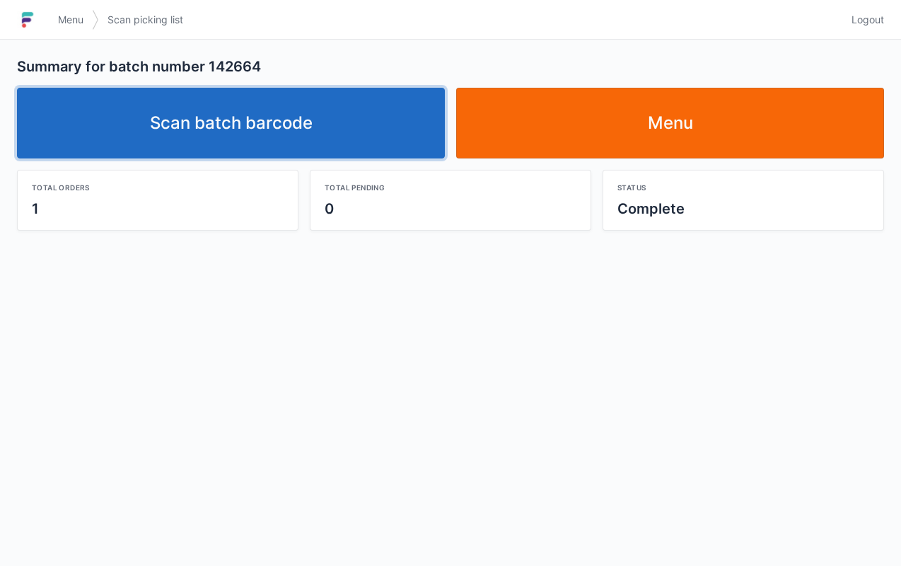
click at [239, 99] on link "Scan batch barcode" at bounding box center [231, 123] width 428 height 71
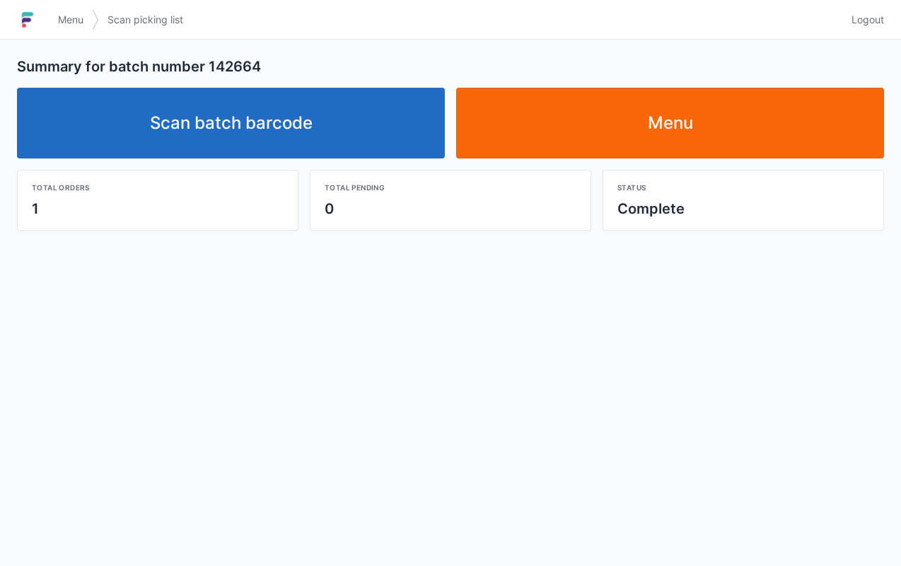
click at [675, 263] on div "Summary for batch number 142664 Scan batch barcode Menu Total orders 1 Total pe…" at bounding box center [450, 303] width 901 height 526
click at [264, 147] on link "Scan batch barcode" at bounding box center [231, 123] width 428 height 71
click at [267, 100] on link "Scan batch barcode" at bounding box center [231, 123] width 428 height 71
click at [274, 141] on link "Scan batch barcode" at bounding box center [231, 123] width 428 height 71
click at [281, 111] on link "Scan batch barcode" at bounding box center [231, 123] width 428 height 71
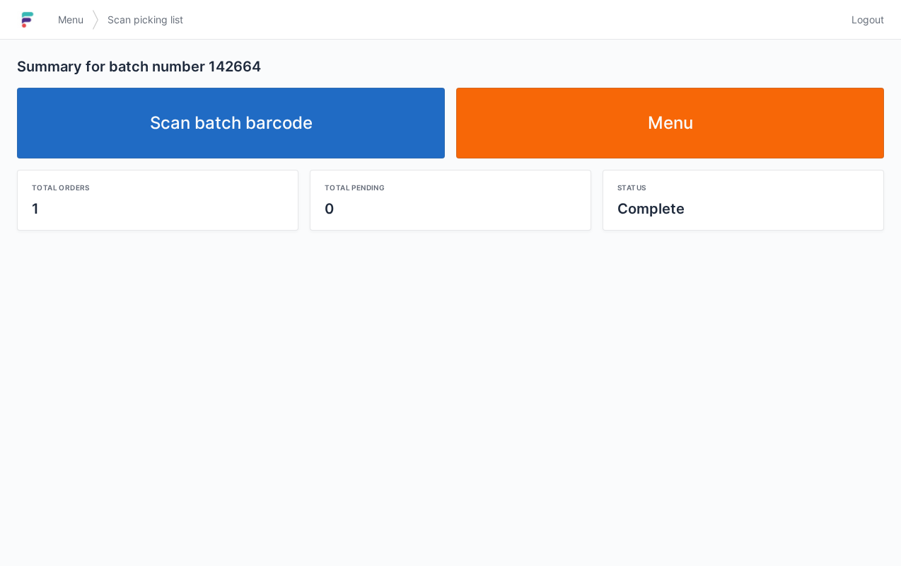
click at [312, 124] on link "Scan batch barcode" at bounding box center [231, 123] width 428 height 71
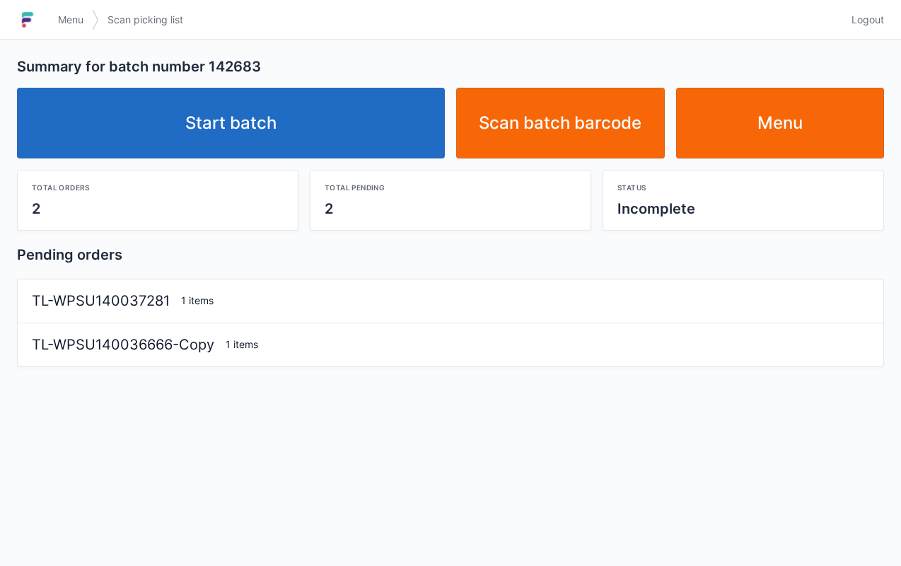
click at [277, 141] on link "Start batch" at bounding box center [231, 123] width 428 height 71
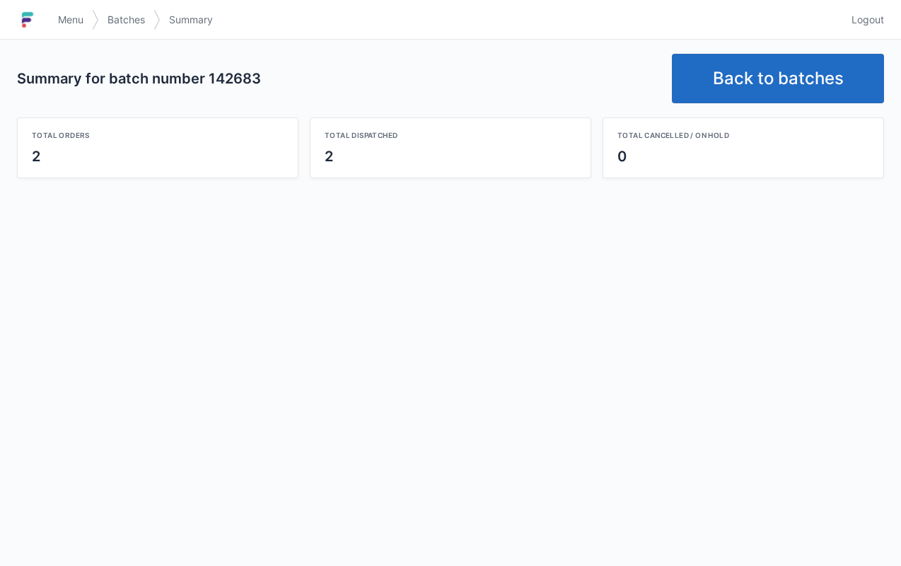
click at [765, 72] on link "Back to batches" at bounding box center [778, 79] width 212 height 50
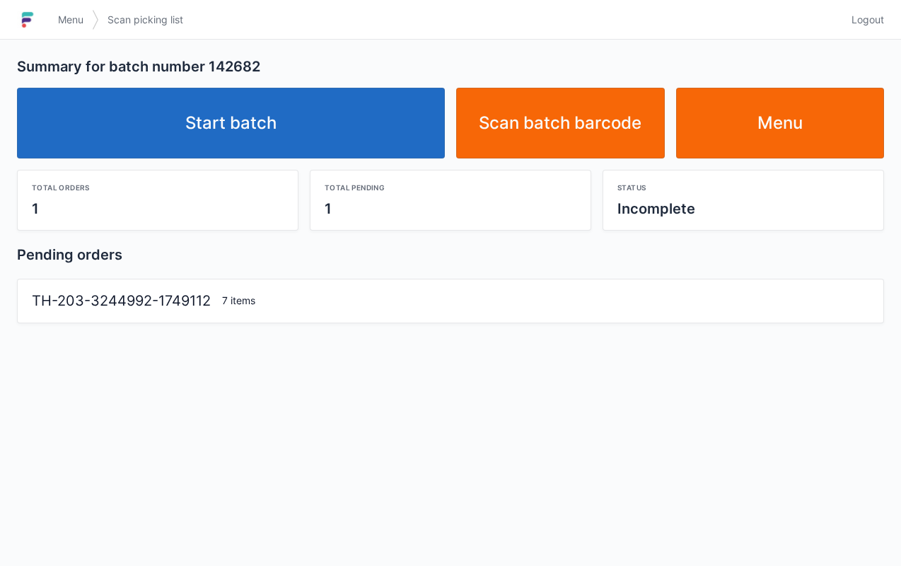
click at [256, 120] on link "Start batch" at bounding box center [231, 123] width 428 height 71
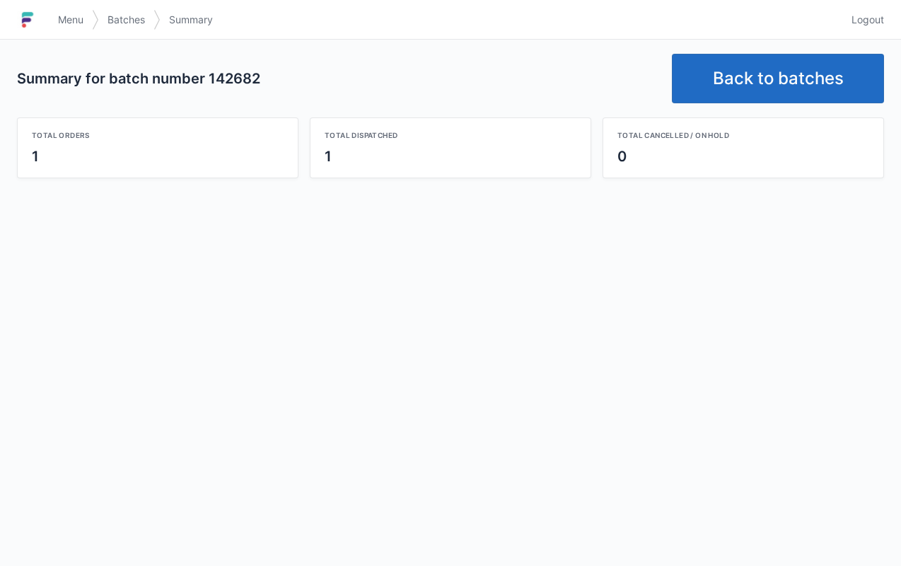
click at [781, 69] on link "Back to batches" at bounding box center [778, 79] width 212 height 50
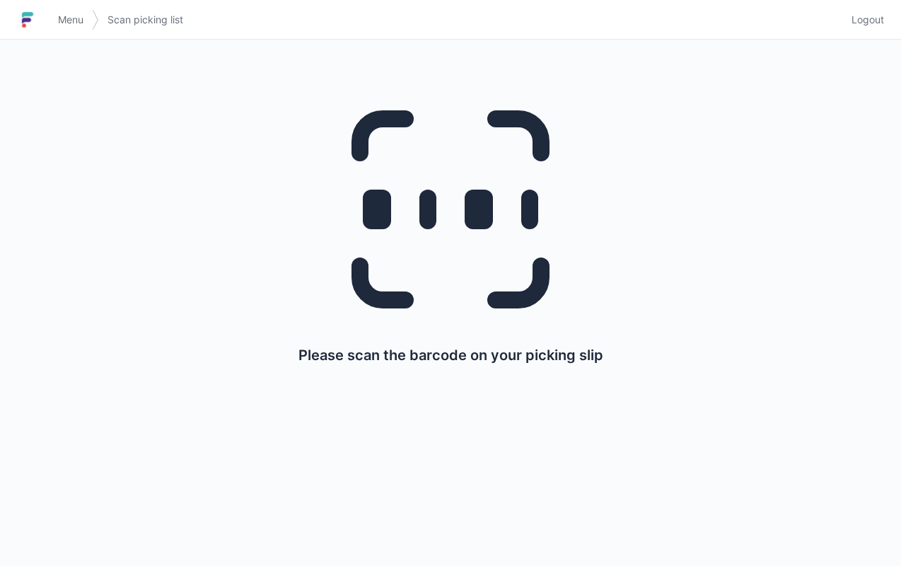
click at [765, 86] on div "Please scan the barcode on your picking slip" at bounding box center [450, 222] width 833 height 365
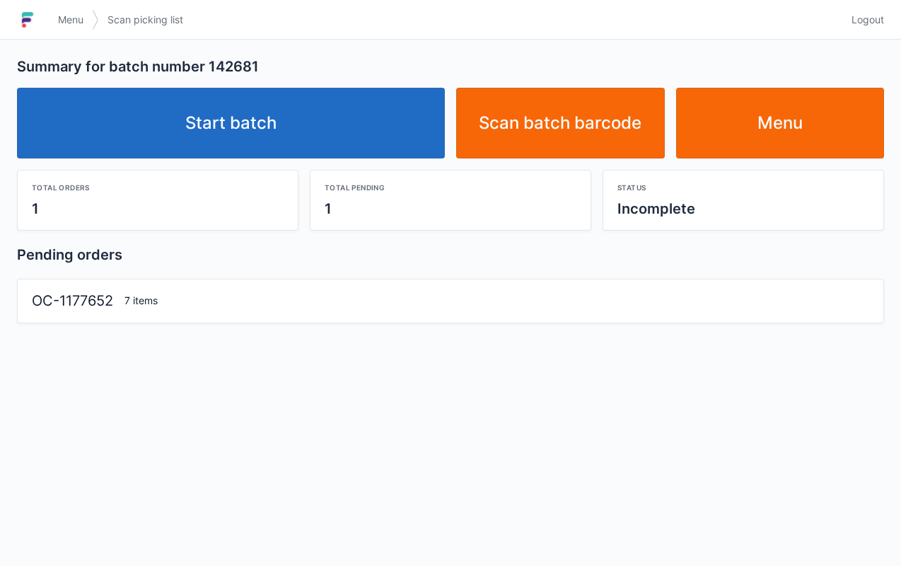
click at [273, 119] on link "Start batch" at bounding box center [231, 123] width 428 height 71
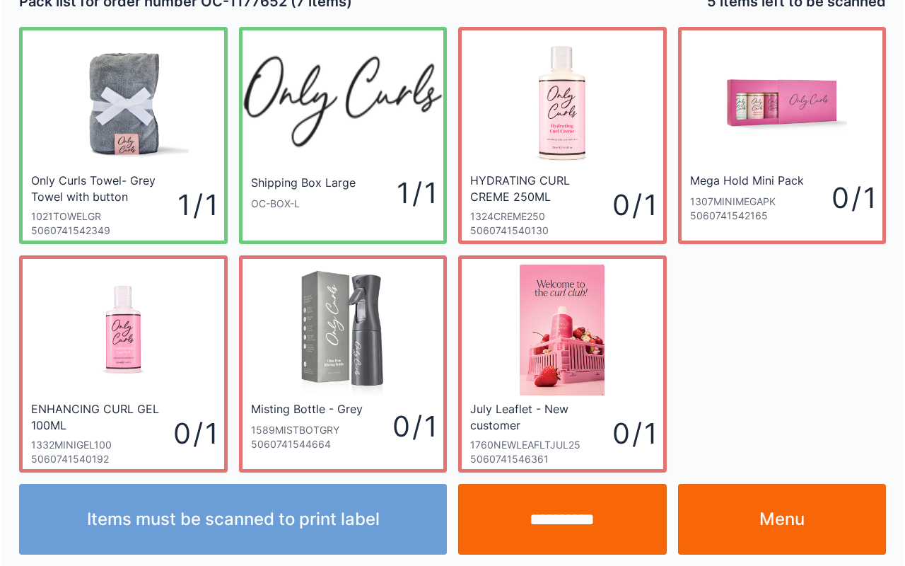
scroll to position [25, 0]
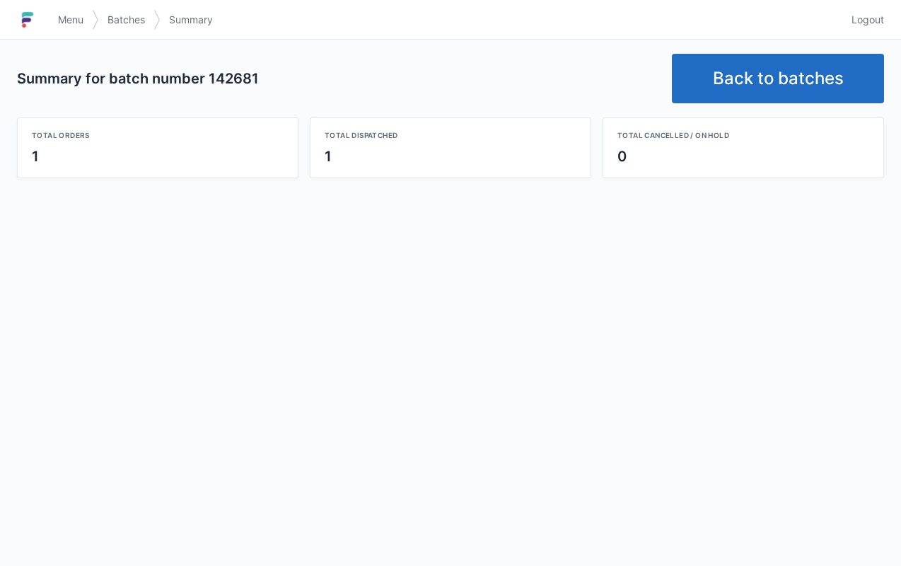
click at [874, 17] on span "Logout" at bounding box center [868, 20] width 33 height 14
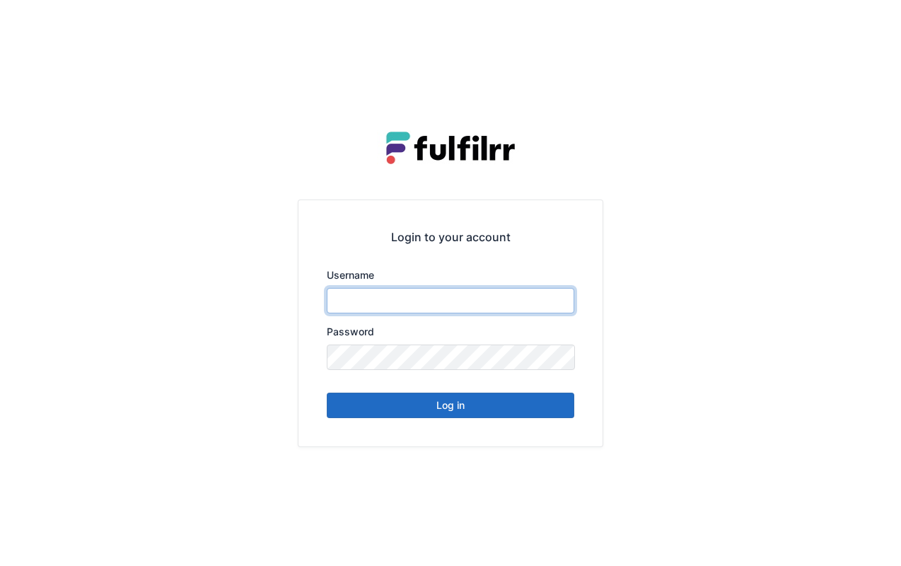
type input "*******"
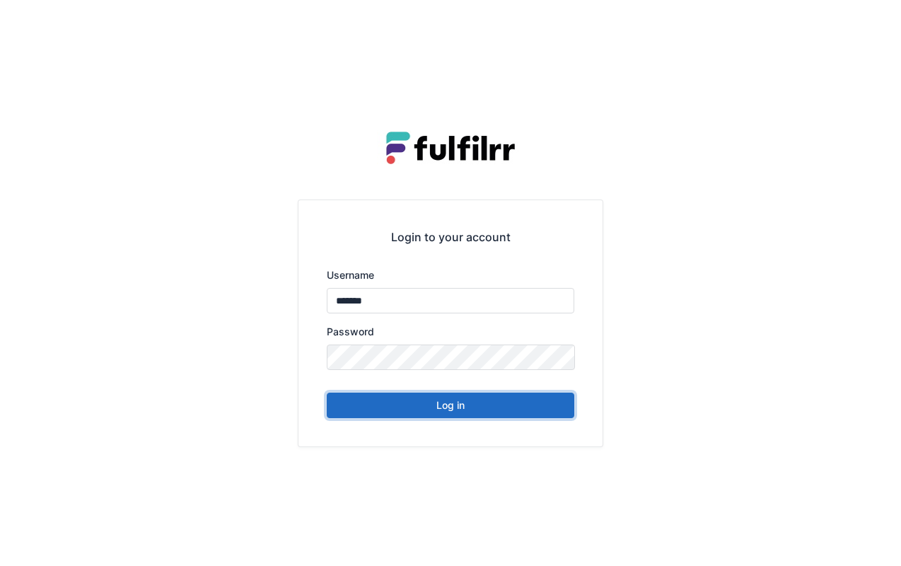
click at [513, 402] on button "Log in" at bounding box center [451, 405] width 248 height 25
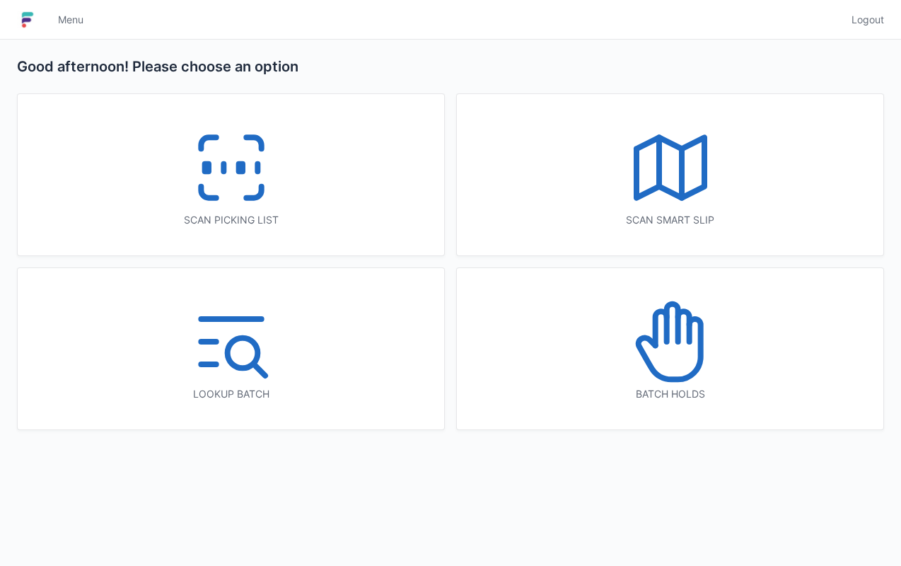
click at [701, 383] on icon at bounding box center [670, 341] width 91 height 91
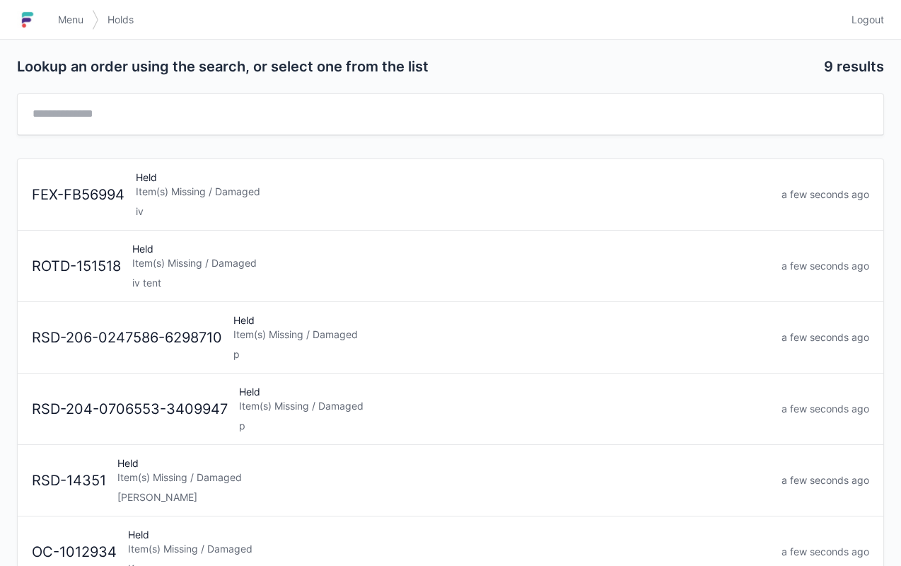
click at [412, 191] on div "Item(s) Missing / Damaged" at bounding box center [453, 192] width 634 height 14
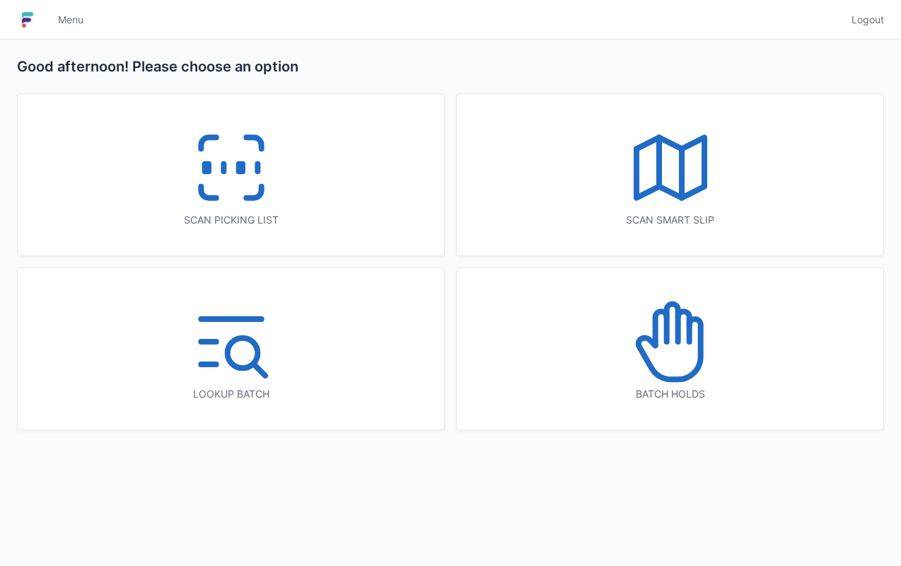
click at [653, 378] on icon at bounding box center [670, 341] width 91 height 91
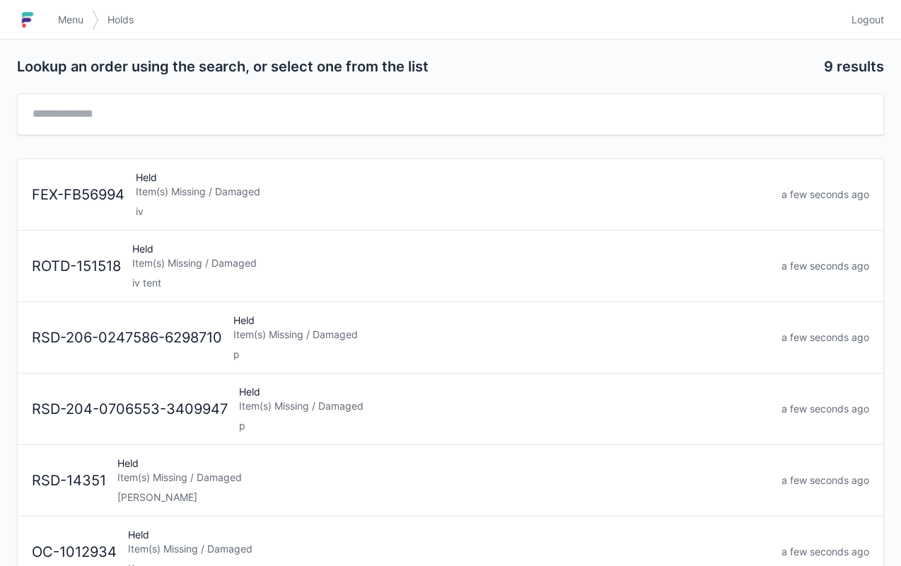
click at [164, 192] on div "Item(s) Missing / Damaged" at bounding box center [453, 192] width 634 height 14
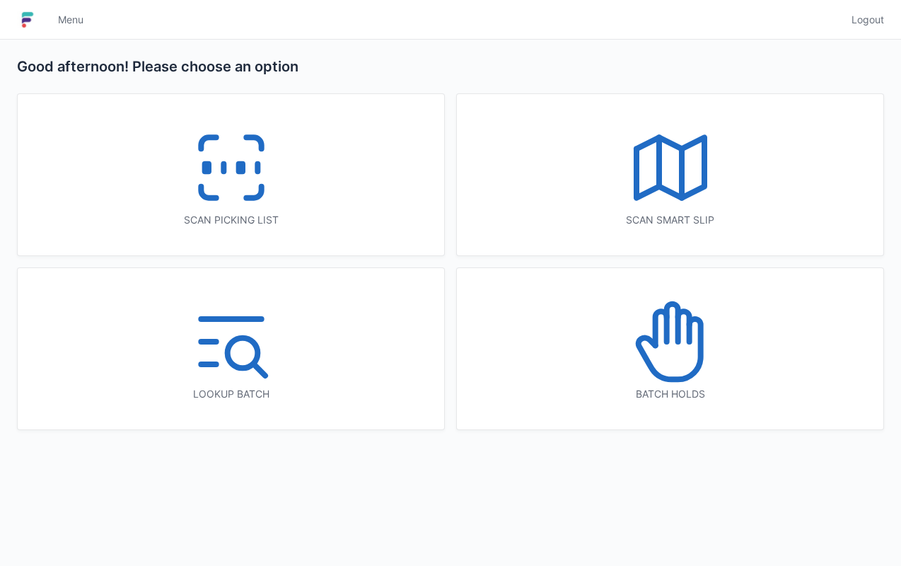
click at [675, 349] on icon at bounding box center [670, 341] width 91 height 91
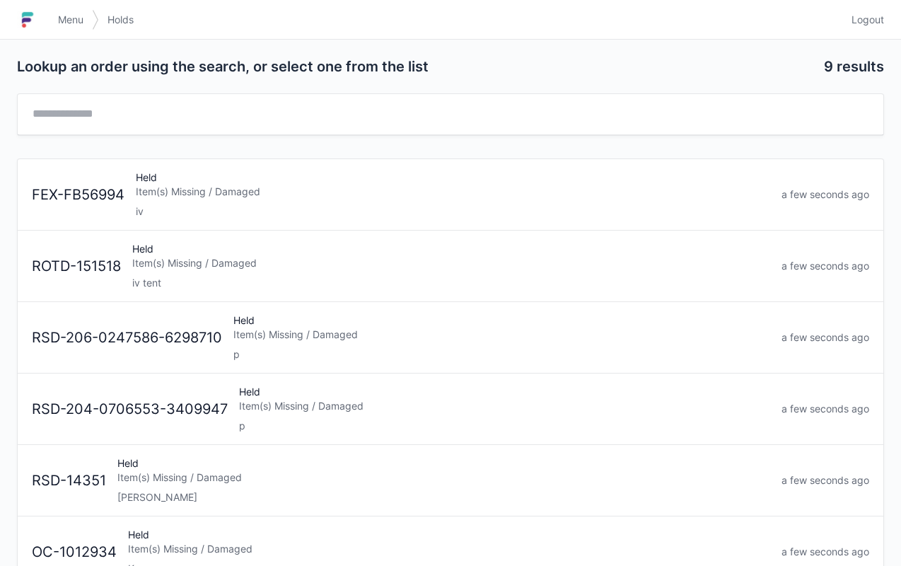
click at [259, 286] on div "iv tent" at bounding box center [451, 283] width 638 height 14
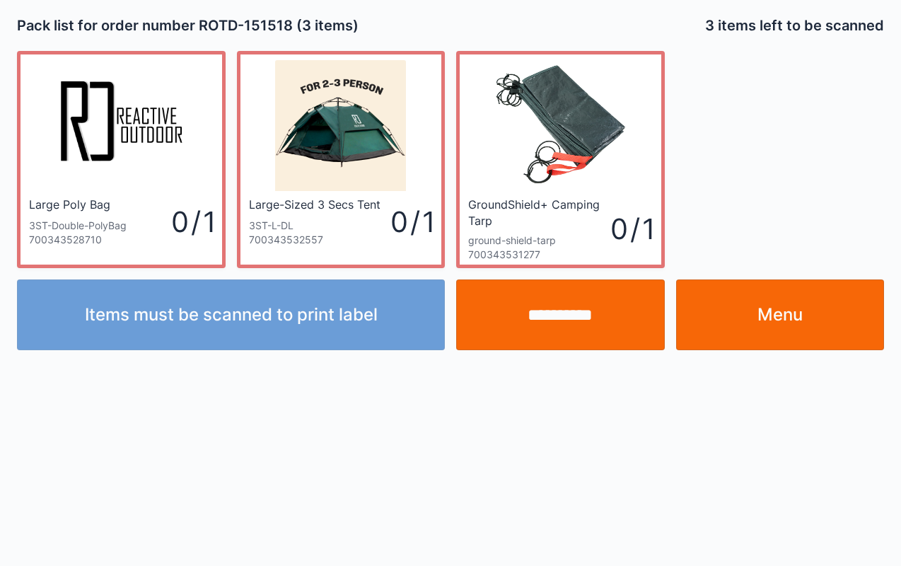
click at [811, 317] on link "Menu" at bounding box center [780, 314] width 209 height 71
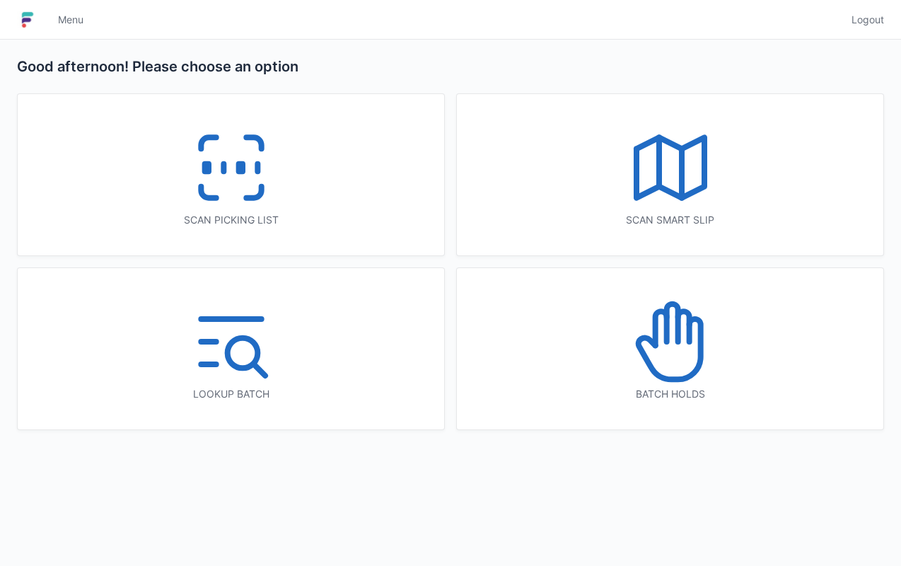
click at [635, 355] on icon at bounding box center [670, 341] width 91 height 91
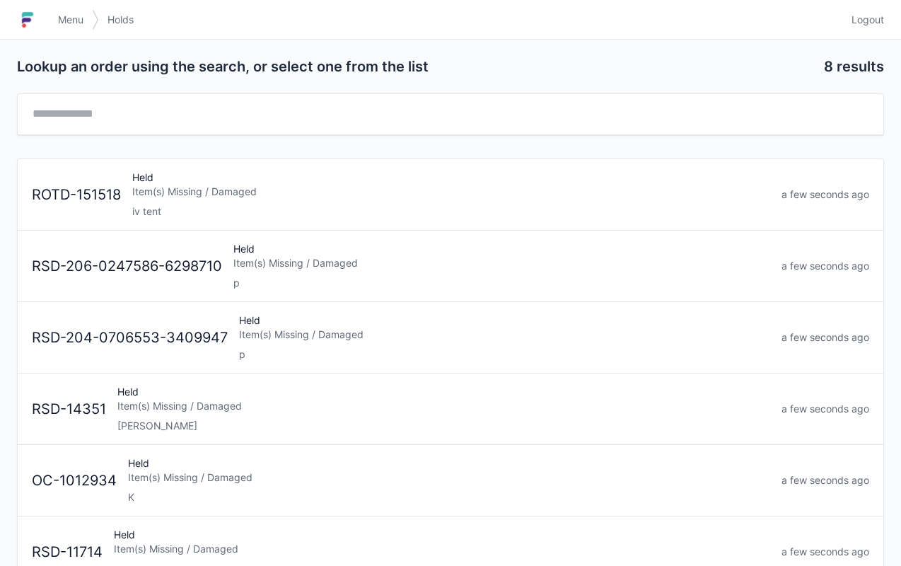
click at [235, 185] on div "Item(s) Missing / Damaged" at bounding box center [451, 192] width 638 height 14
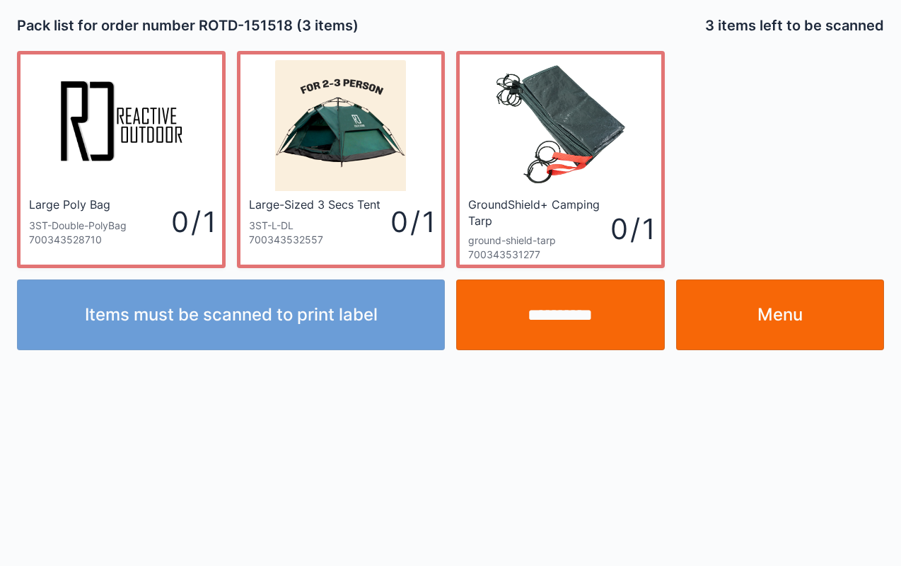
click at [442, 52] on link "Large-Sized 3 Secs Tent 3ST-L-DL [DRIVERS_LICENSE_NUMBER] 0 / 1" at bounding box center [341, 159] width 209 height 217
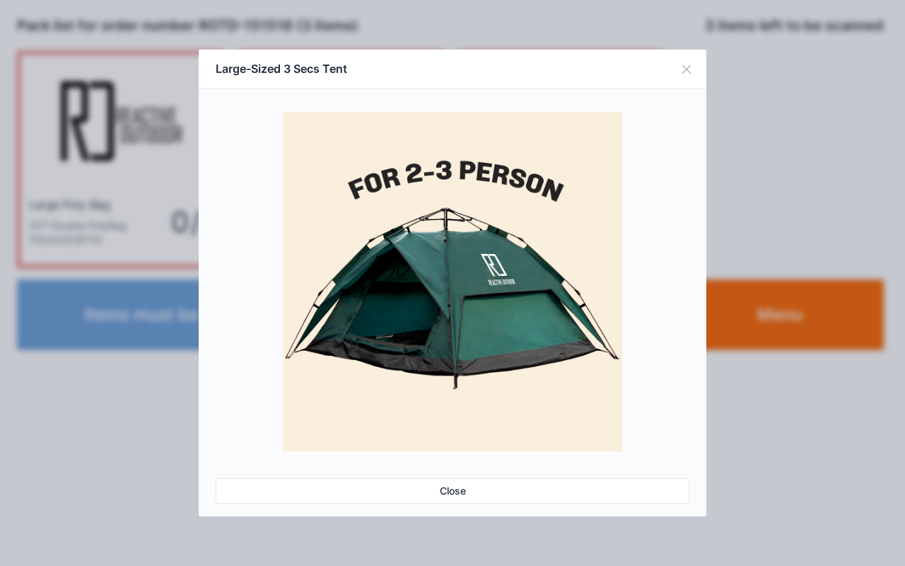
click at [447, 50] on div "Large-Sized 3 Secs Tent" at bounding box center [453, 70] width 508 height 40
click at [823, 430] on div "Large-Sized 3 Secs Tent Close" at bounding box center [452, 283] width 905 height 566
click at [832, 417] on div "Large-Sized 3 Secs Tent Close" at bounding box center [452, 283] width 905 height 566
